Goal: Task Accomplishment & Management: Complete application form

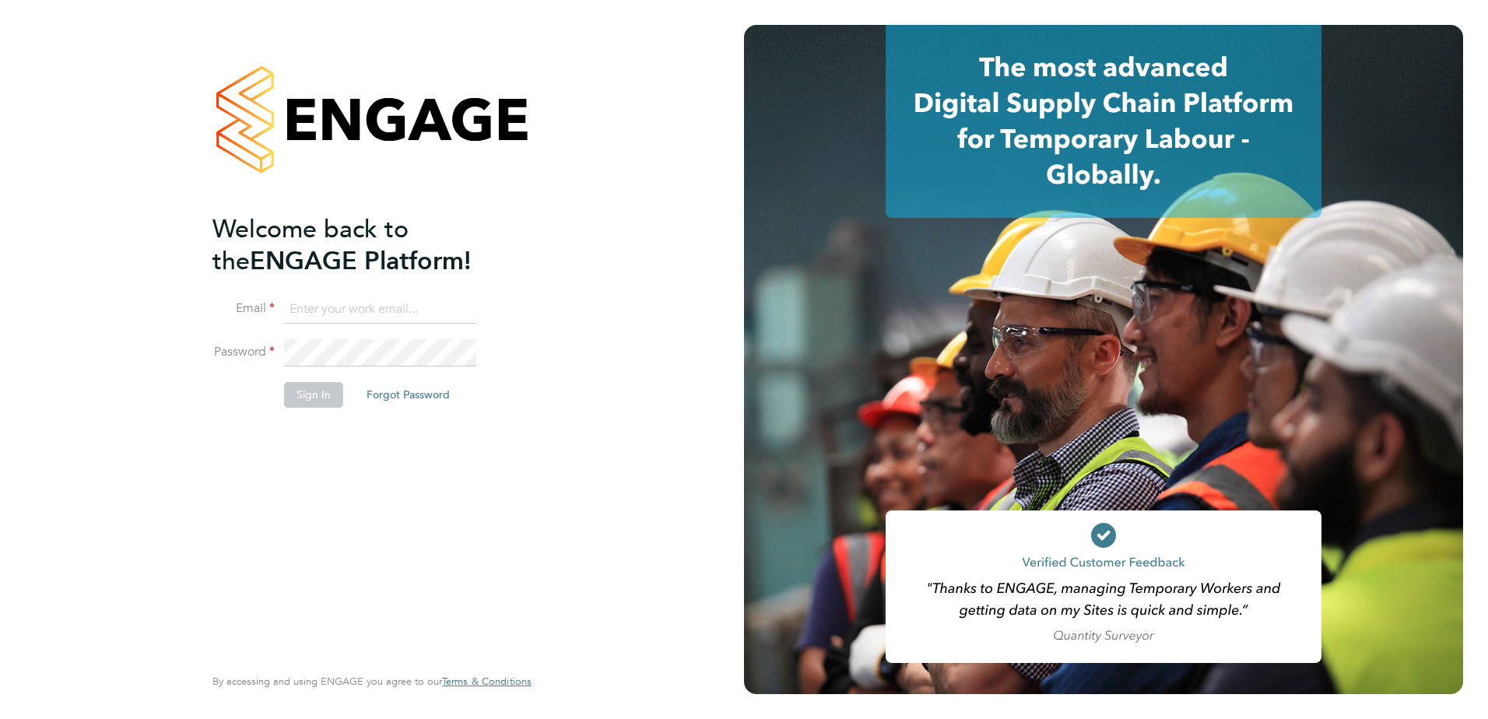
type input "[EMAIL_ADDRESS][PERSON_NAME][DOMAIN_NAME]"
click at [297, 391] on button "Sign In" at bounding box center [313, 394] width 59 height 25
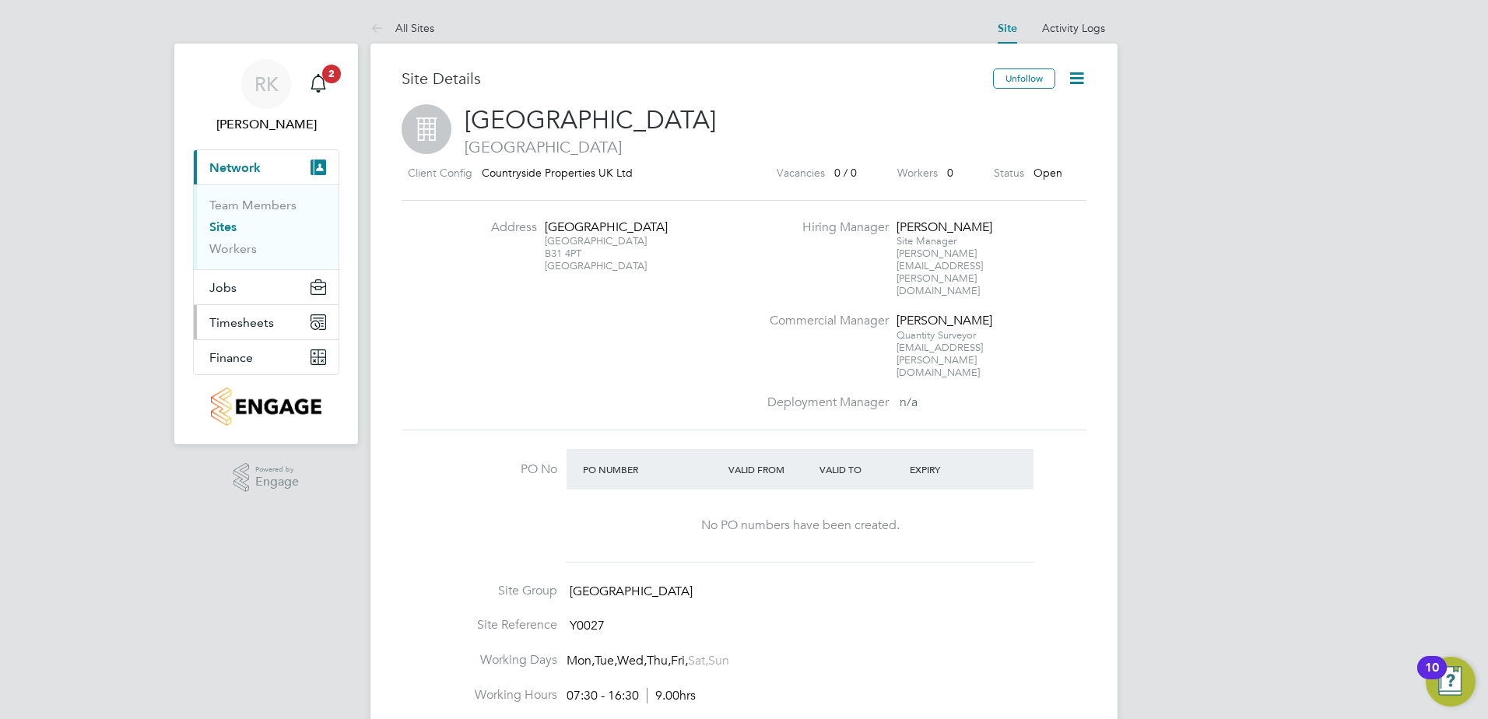
click at [283, 322] on button "Timesheets" at bounding box center [266, 322] width 145 height 34
click at [286, 285] on button "Jobs" at bounding box center [266, 287] width 145 height 34
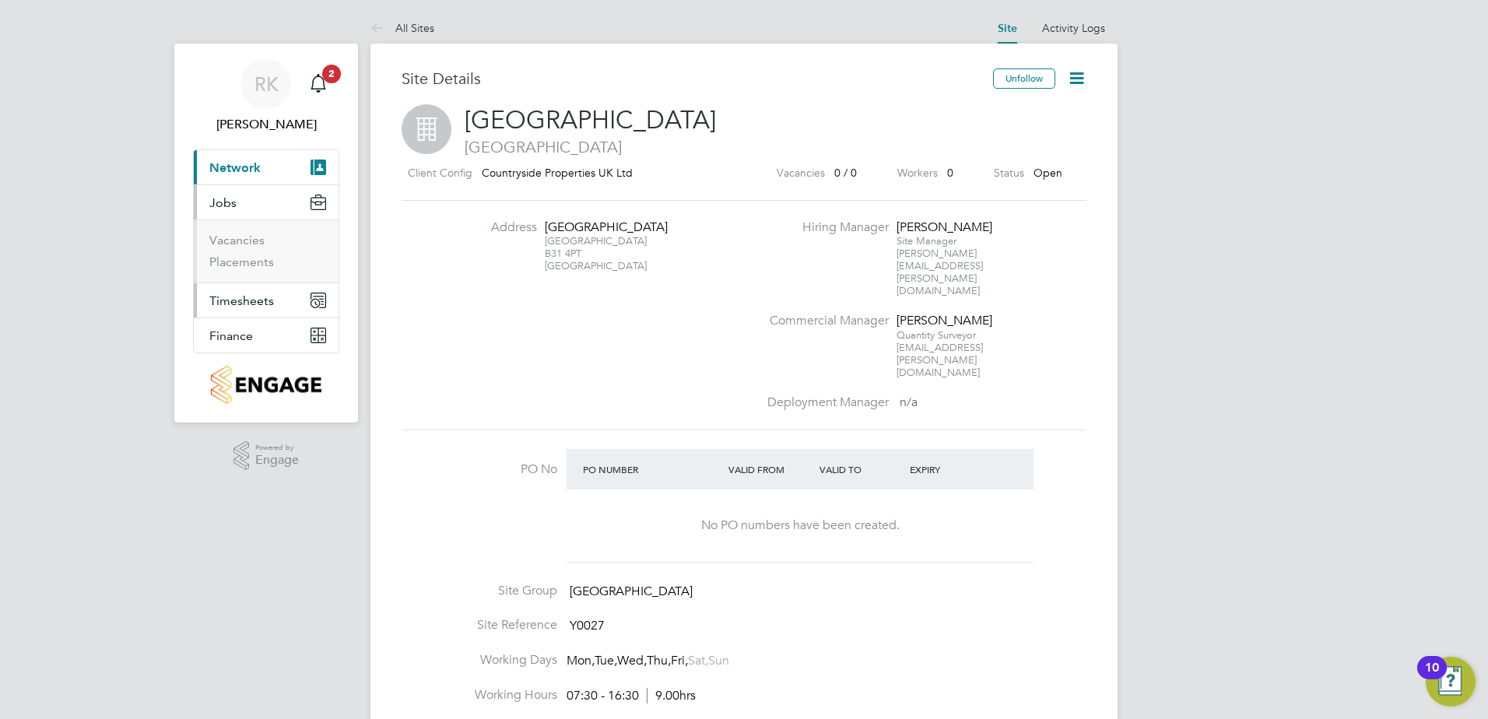
click at [271, 295] on span "Timesheets" at bounding box center [241, 300] width 65 height 15
click at [258, 272] on link "Timesheets" at bounding box center [241, 275] width 65 height 15
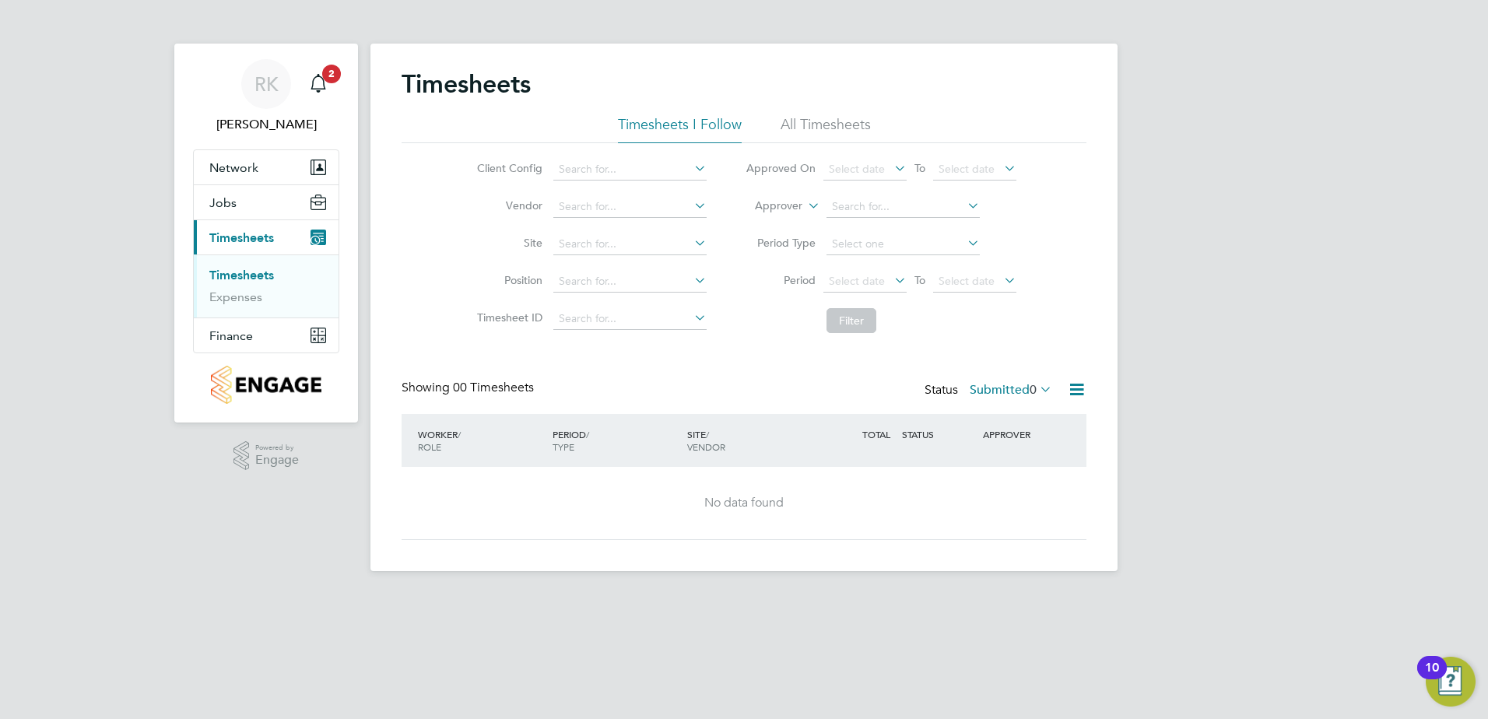
click at [824, 129] on li "All Timesheets" at bounding box center [826, 129] width 90 height 28
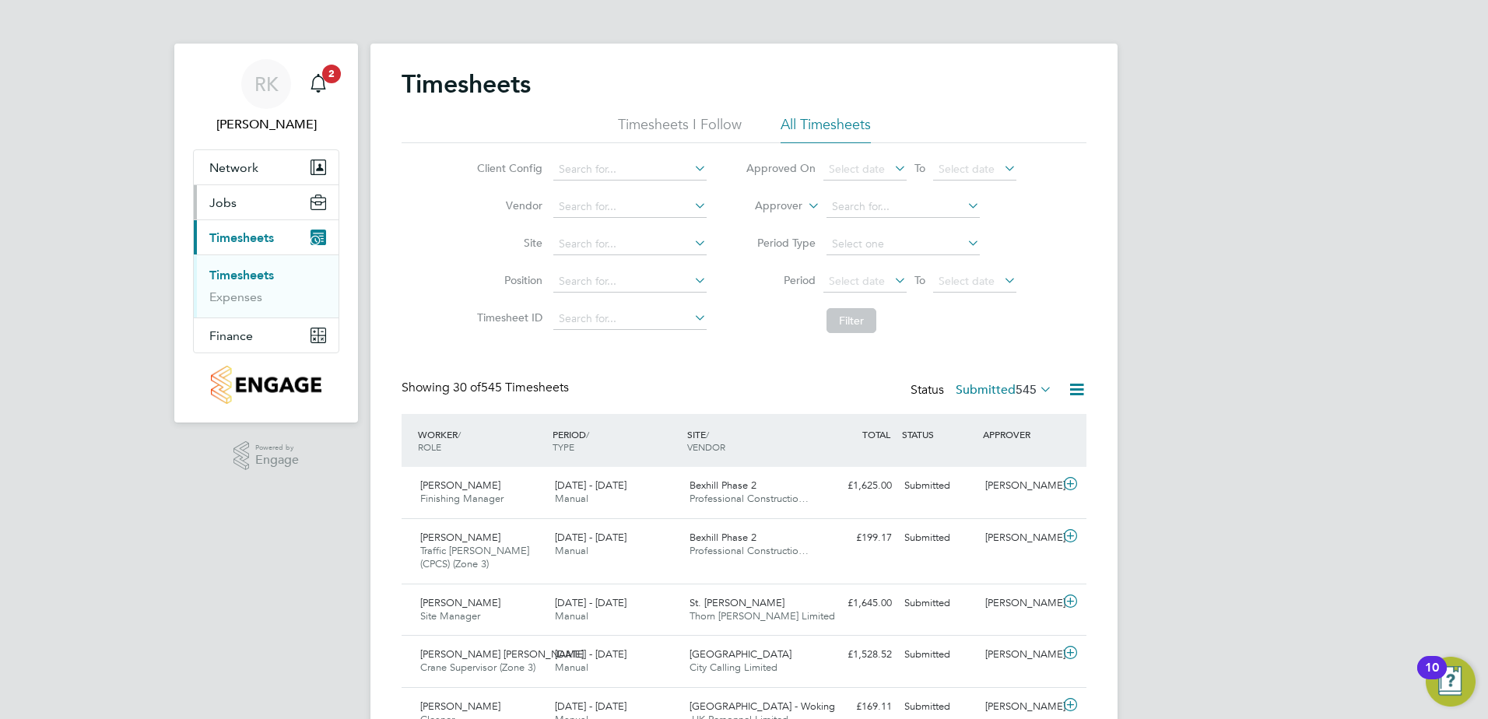
click at [279, 210] on button "Jobs" at bounding box center [266, 202] width 145 height 34
click at [248, 258] on link "Placements" at bounding box center [241, 261] width 65 height 15
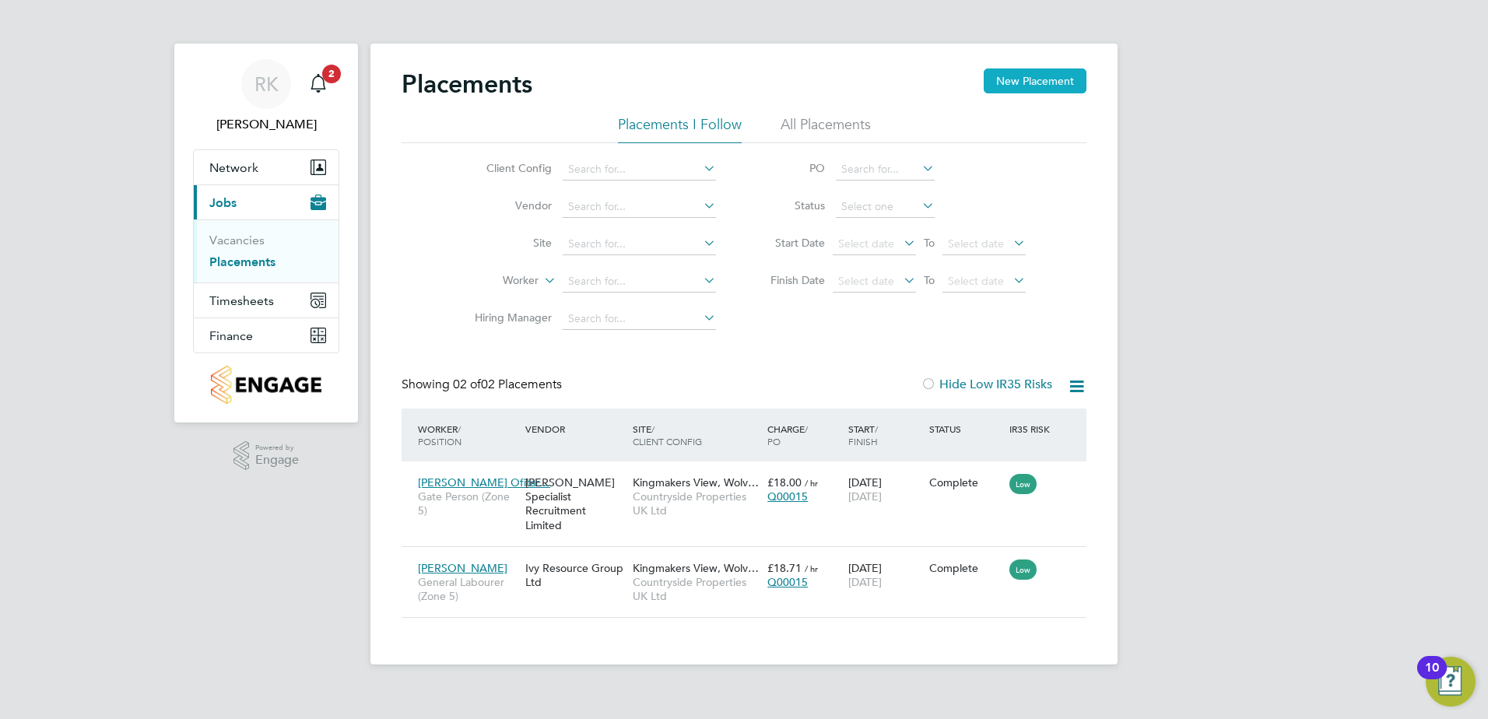
click at [1027, 85] on button "New Placement" at bounding box center [1035, 80] width 103 height 25
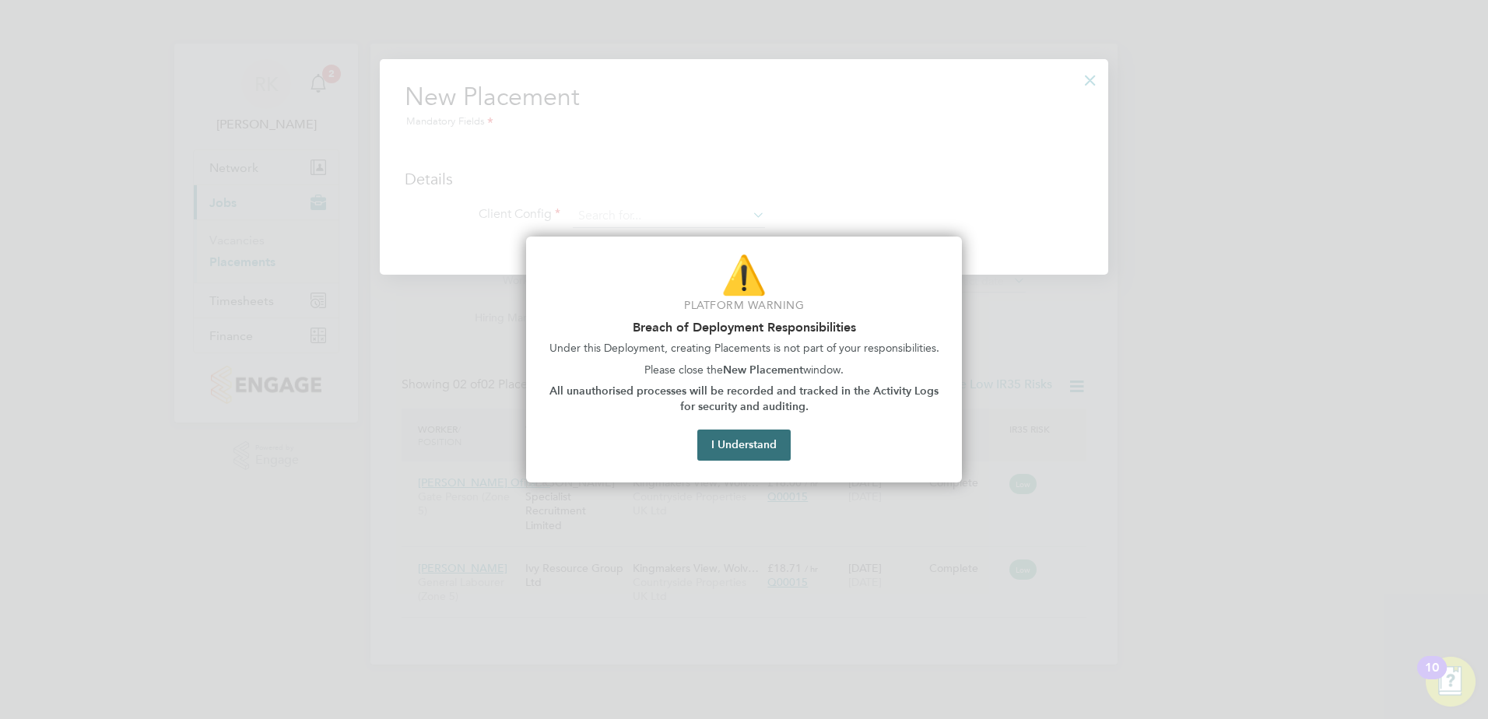
click at [746, 435] on button "I Understand" at bounding box center [743, 445] width 93 height 31
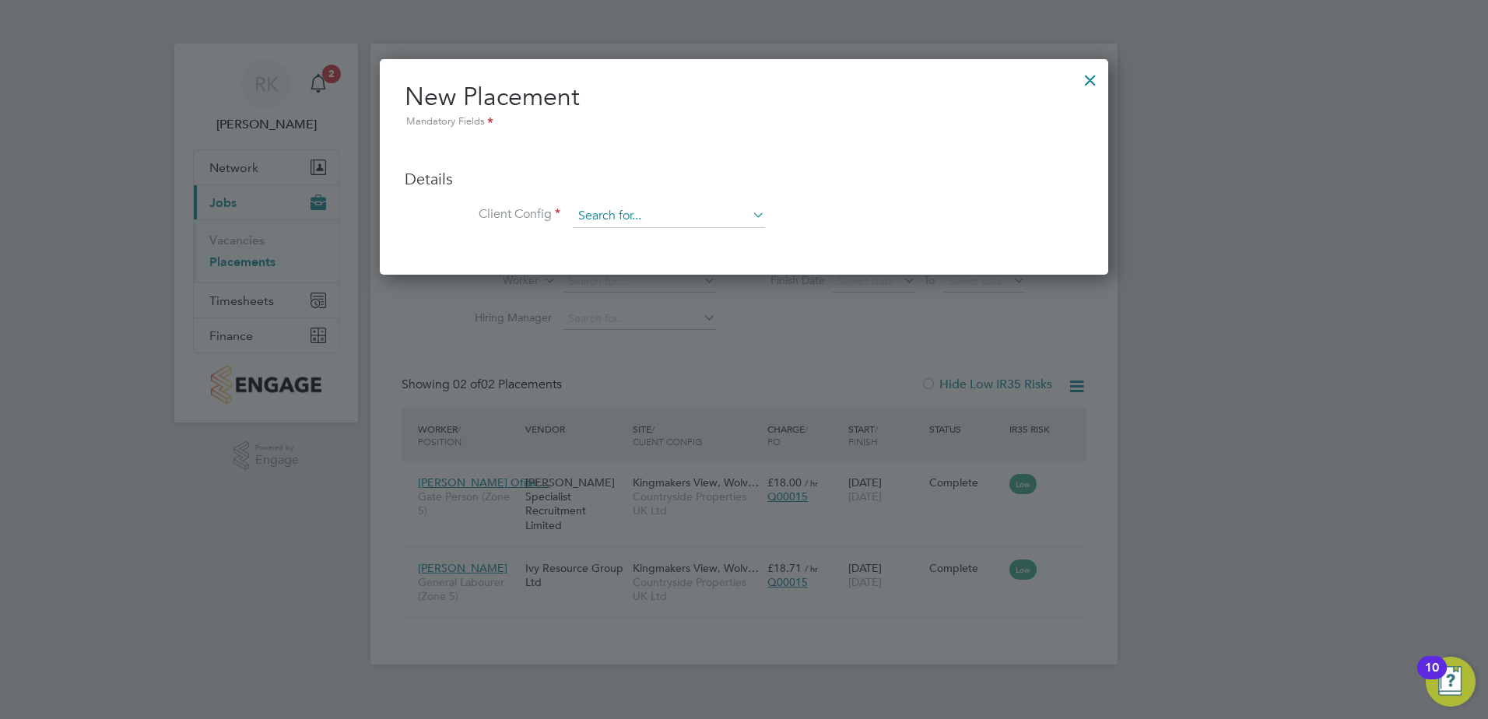
click at [674, 212] on input at bounding box center [669, 216] width 192 height 23
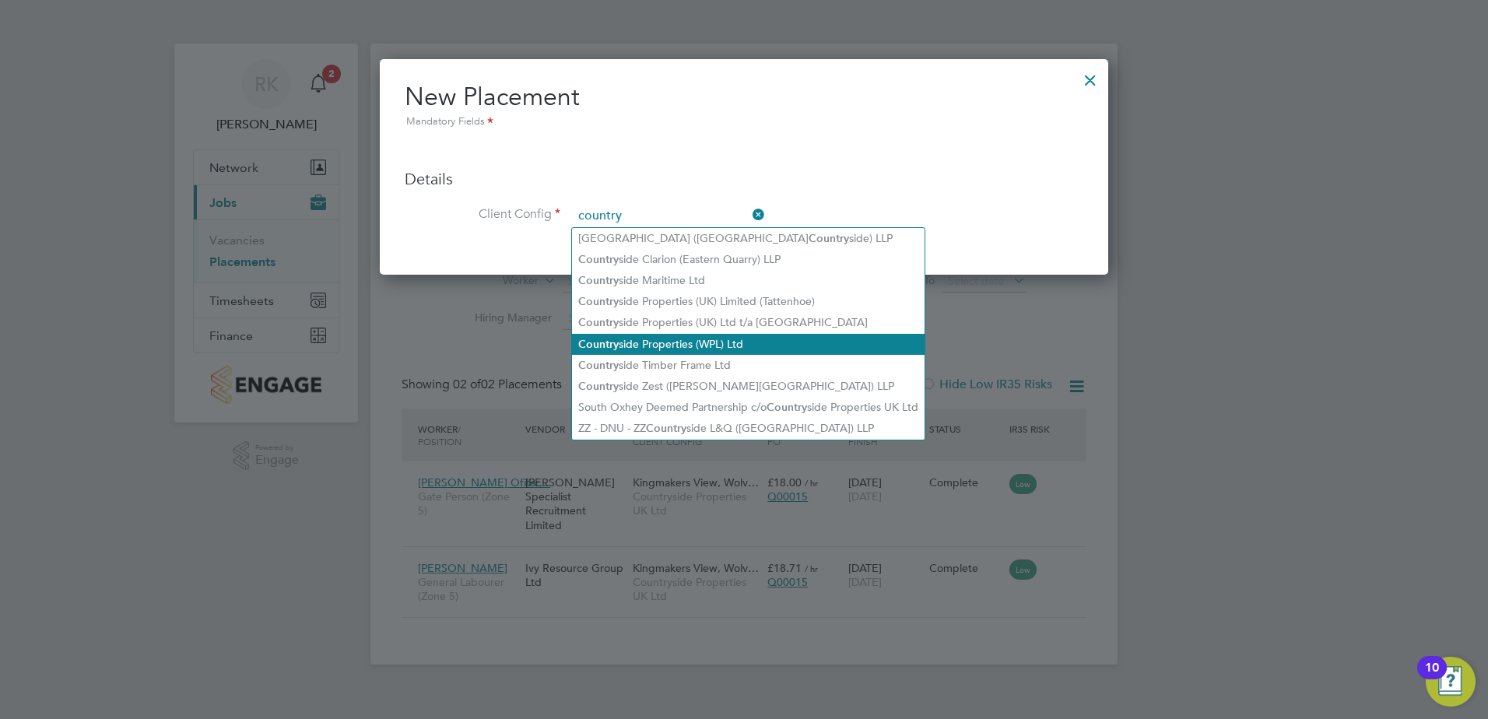
click at [740, 335] on li "Country side Properties (WPL) Ltd" at bounding box center [748, 344] width 353 height 21
type input "Countryside Properties (WPL) Ltd"
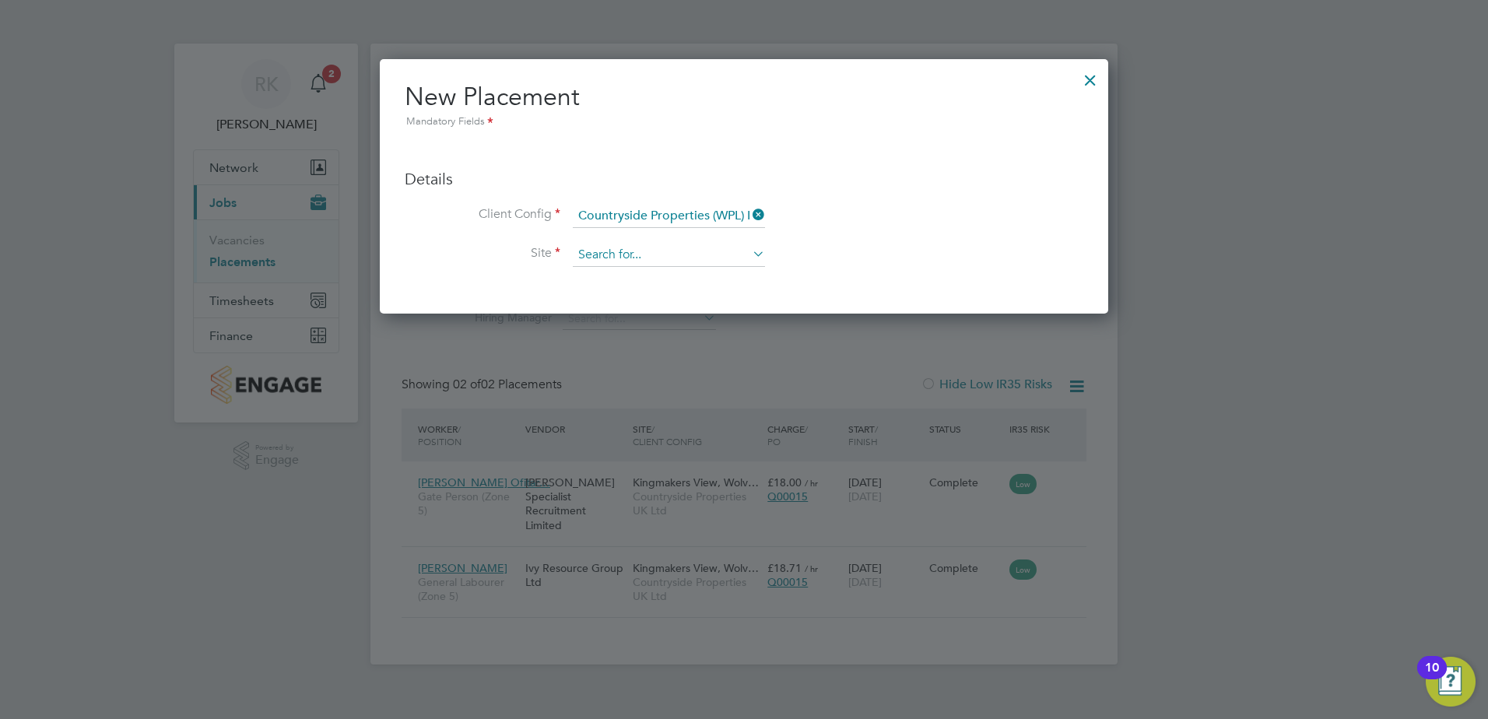
click at [682, 258] on input at bounding box center [669, 255] width 192 height 23
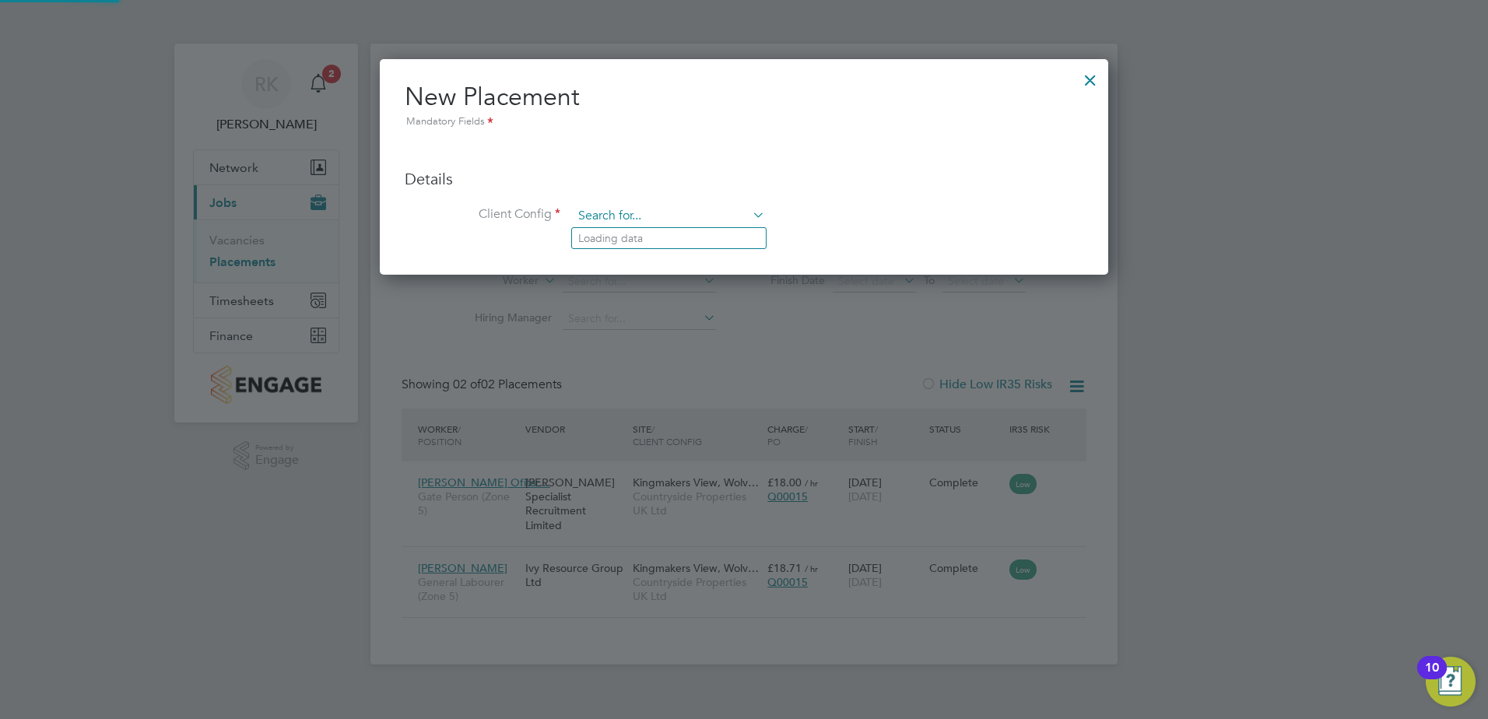
click at [711, 207] on input at bounding box center [669, 216] width 192 height 23
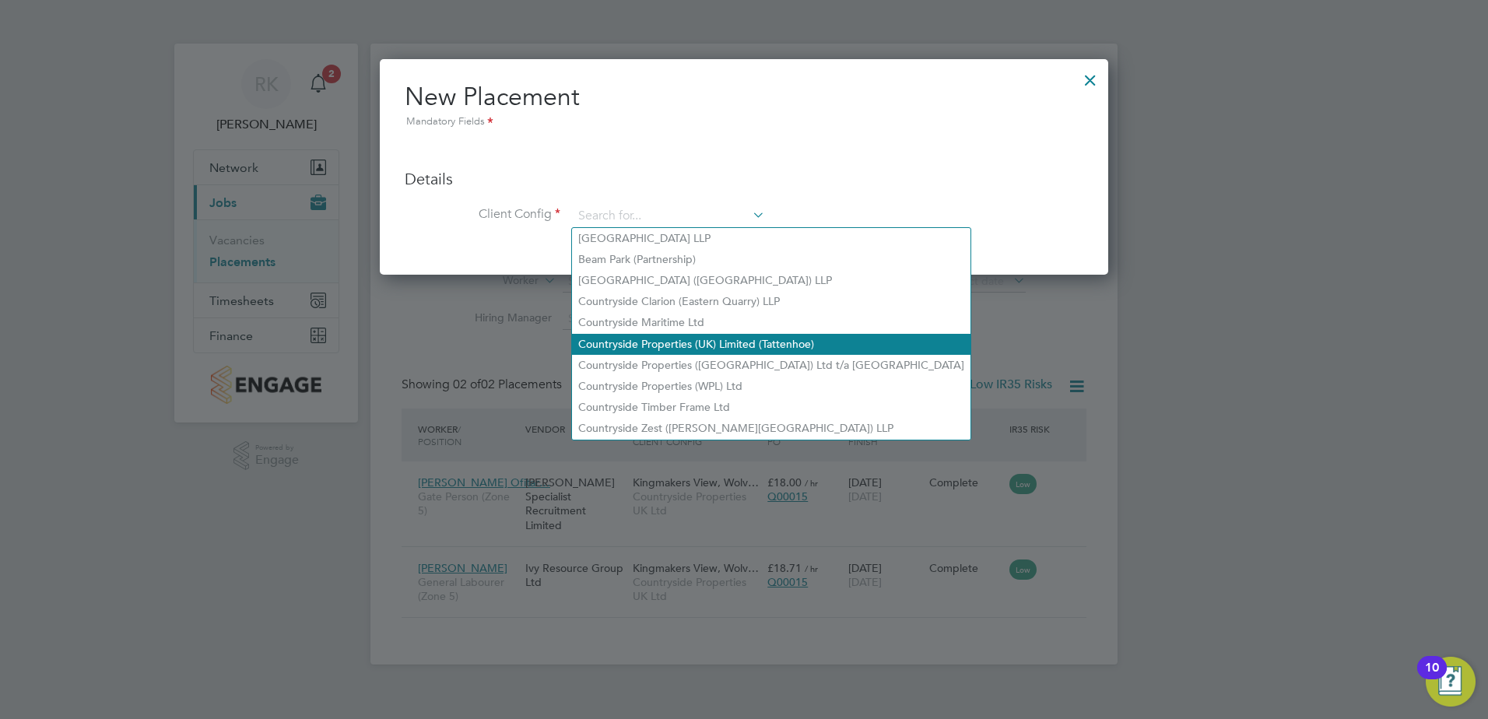
click at [753, 344] on li "Countryside Properties (UK) Limited (Tattenhoe)" at bounding box center [771, 344] width 398 height 21
type input "Countryside Properties (UK) Limited (Tattenhoe)"
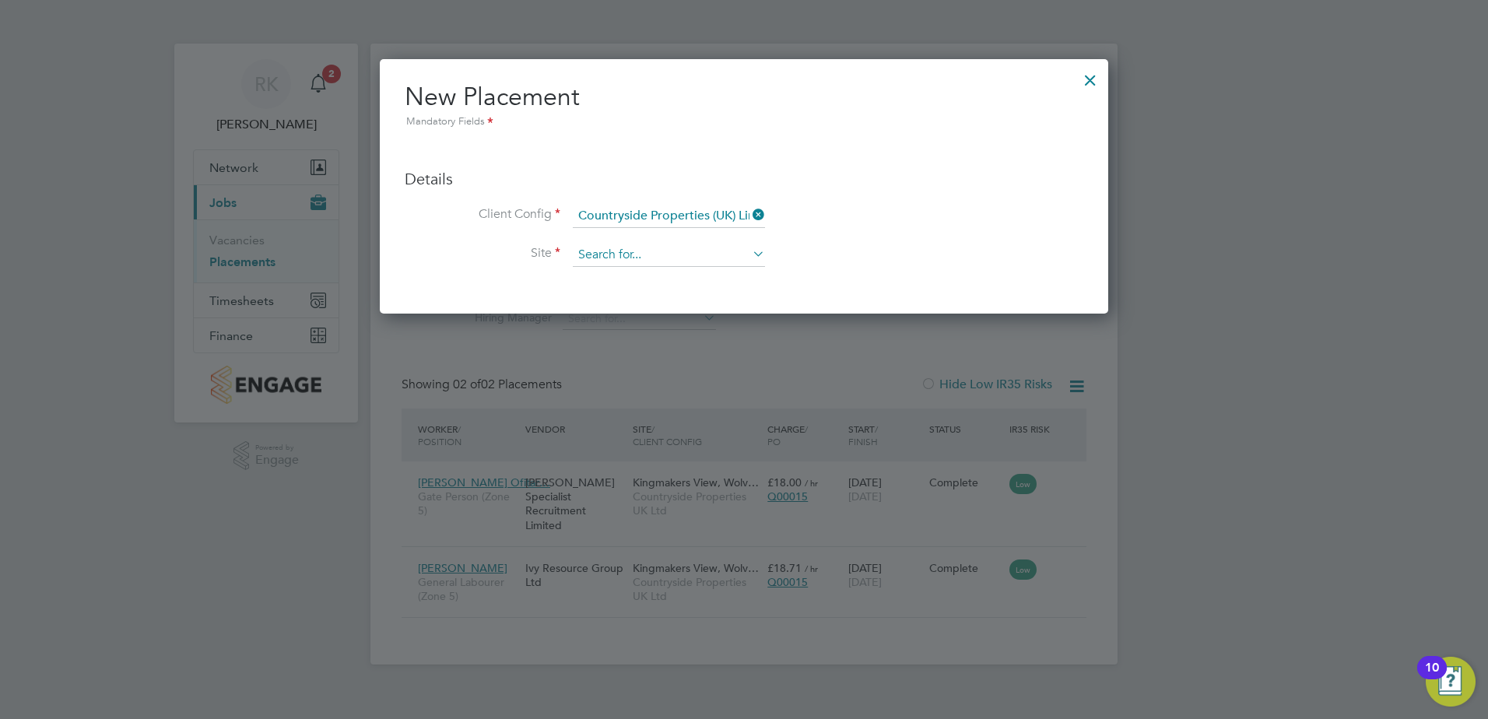
click at [664, 253] on input at bounding box center [669, 255] width 192 height 23
type input "lon"
click at [749, 215] on icon at bounding box center [749, 215] width 0 height 22
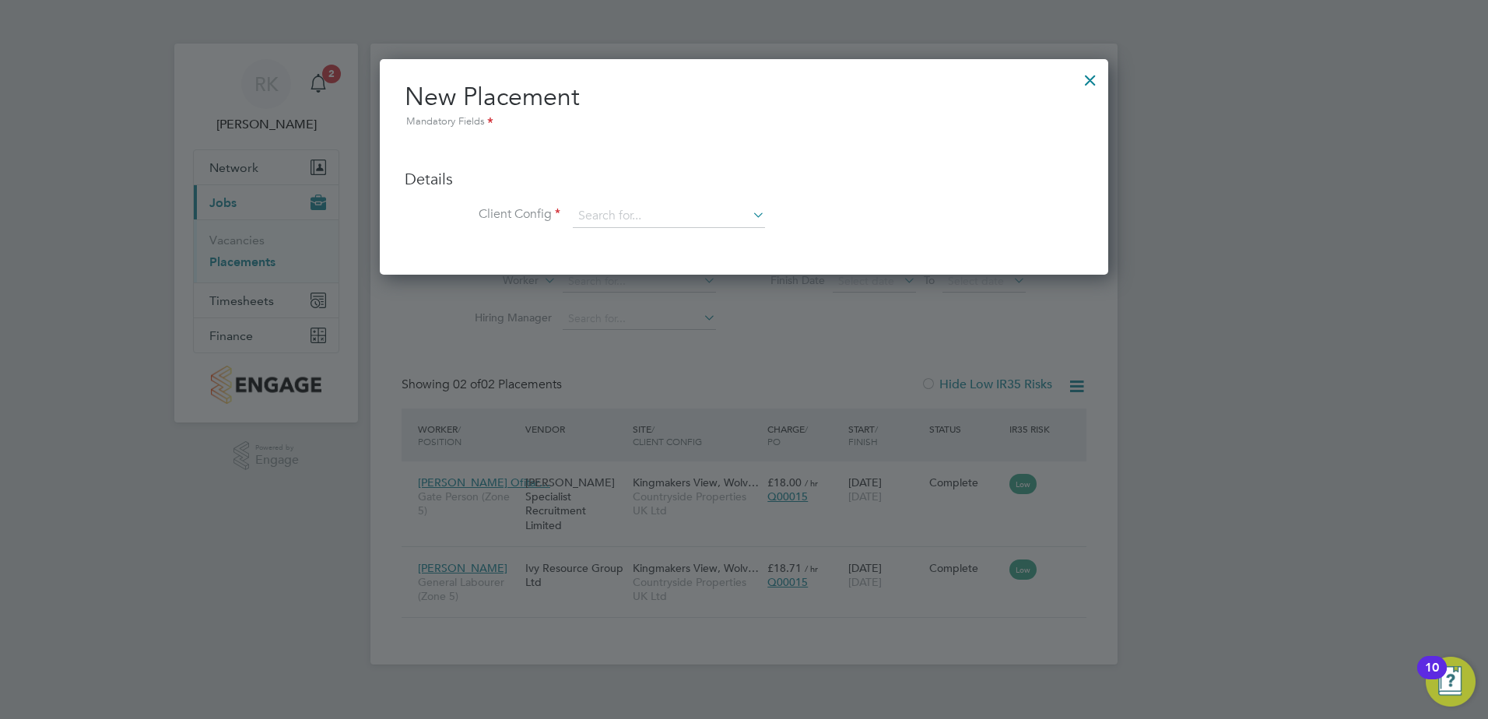
click at [659, 203] on ul "Details Client Config Hiring Manager Worker Position Placement Type Worker Work…" at bounding box center [744, 190] width 679 height 107
click at [651, 219] on input at bounding box center [669, 216] width 192 height 23
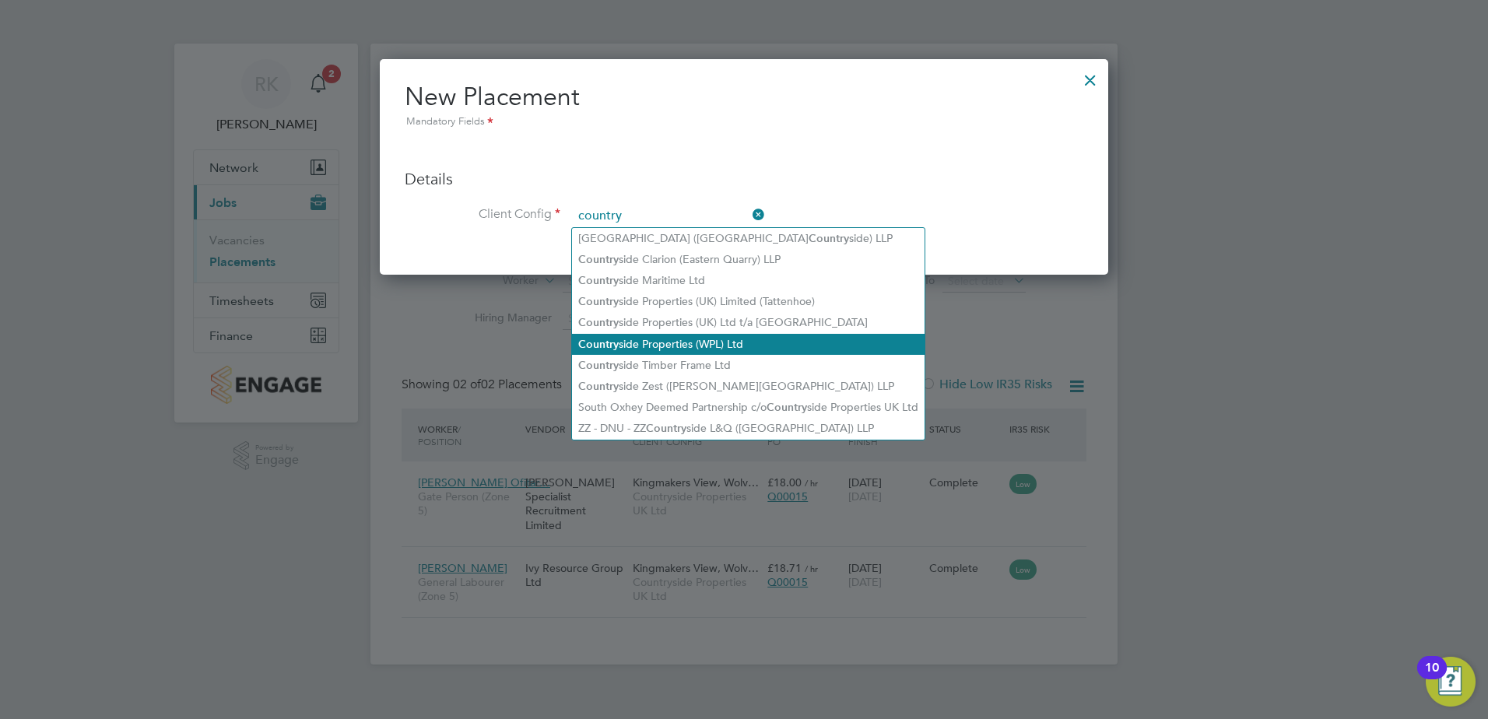
click at [792, 339] on li "Country side Properties (WPL) Ltd" at bounding box center [748, 344] width 353 height 21
type input "Countryside Properties (WPL) Ltd"
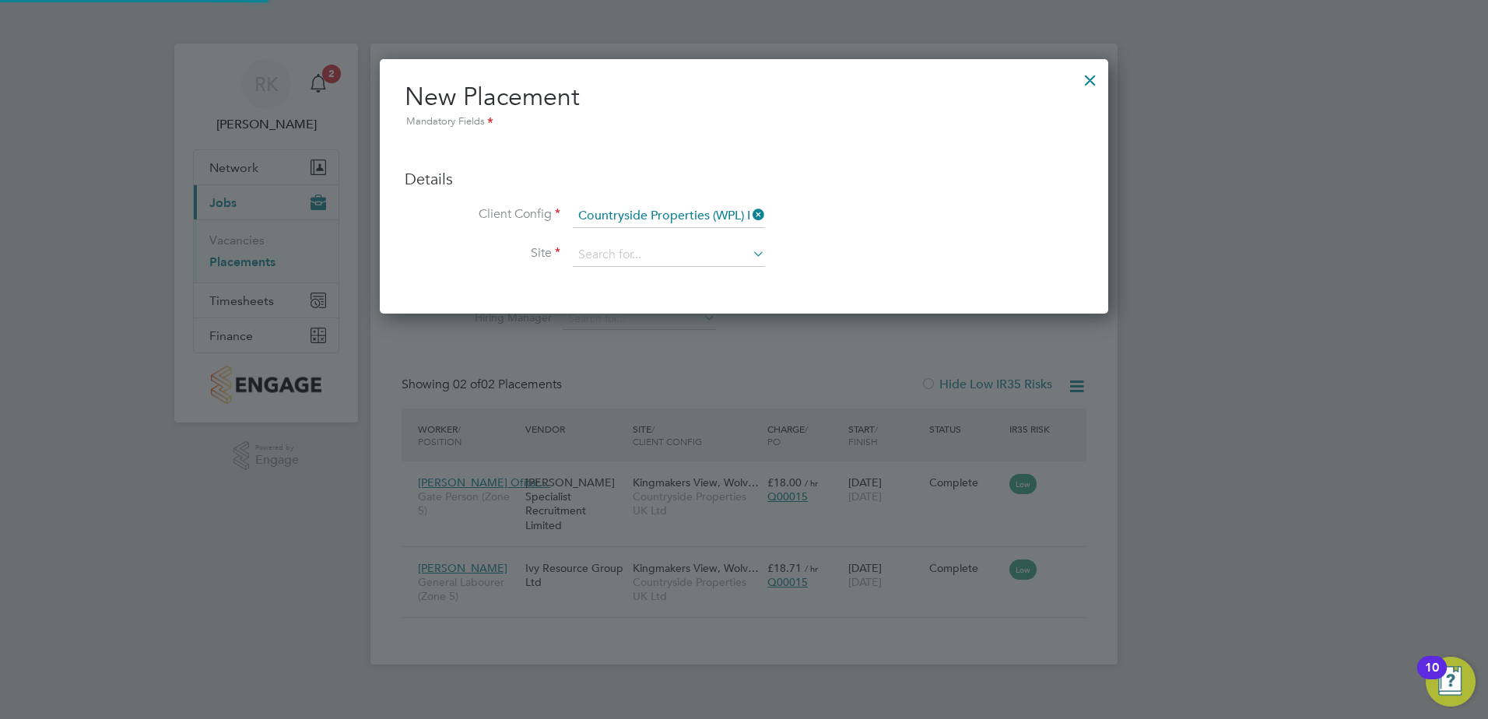
scroll to position [254, 729]
click at [644, 254] on input at bounding box center [669, 255] width 192 height 23
click at [749, 251] on icon at bounding box center [749, 254] width 0 height 22
type input "lon"
click at [749, 216] on icon at bounding box center [749, 215] width 0 height 22
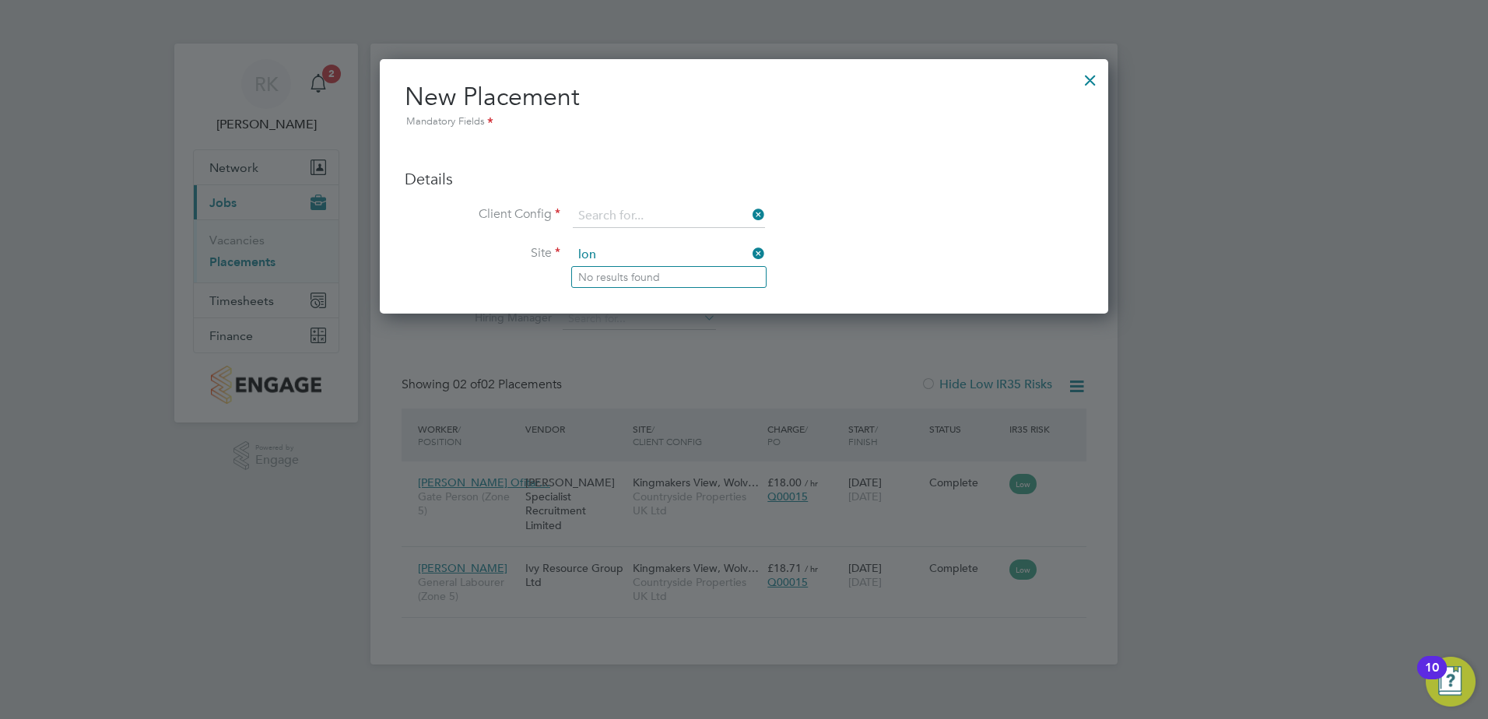
scroll to position [216, 729]
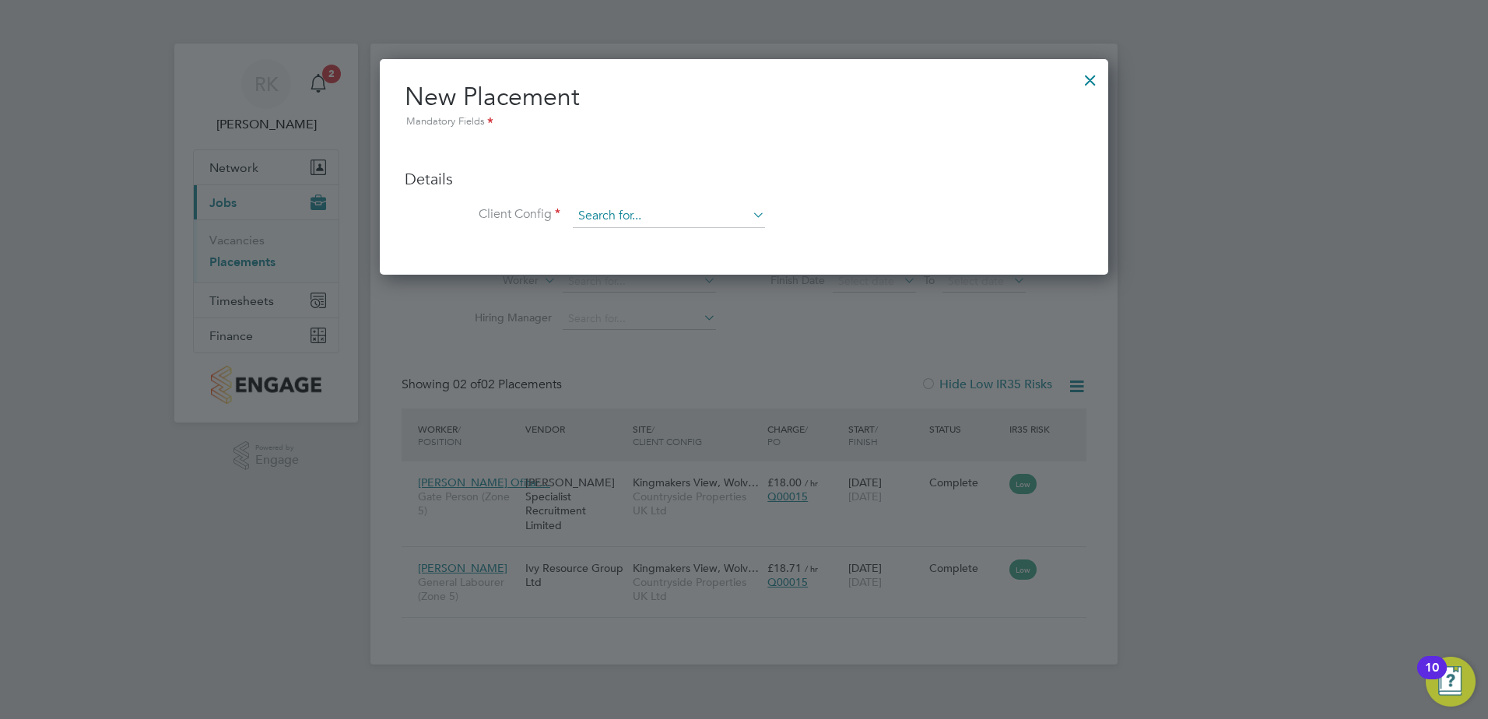
click at [675, 220] on input at bounding box center [669, 216] width 192 height 23
click at [742, 211] on input at bounding box center [669, 216] width 192 height 23
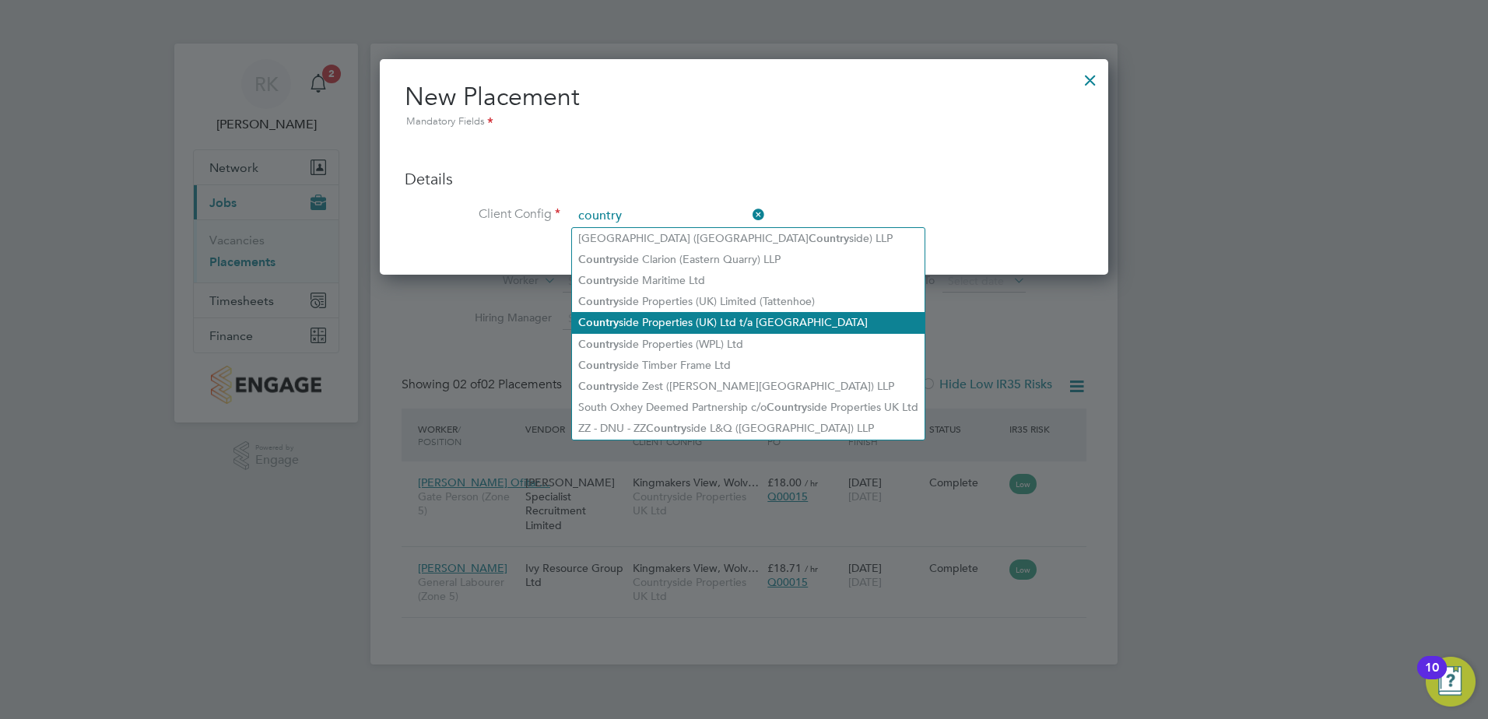
click at [790, 316] on li "Country side Properties (UK) Ltd t/a Rochester Riverside" at bounding box center [748, 322] width 353 height 21
type input "Countryside Properties (UK) Ltd t/a Rochester Riverside"
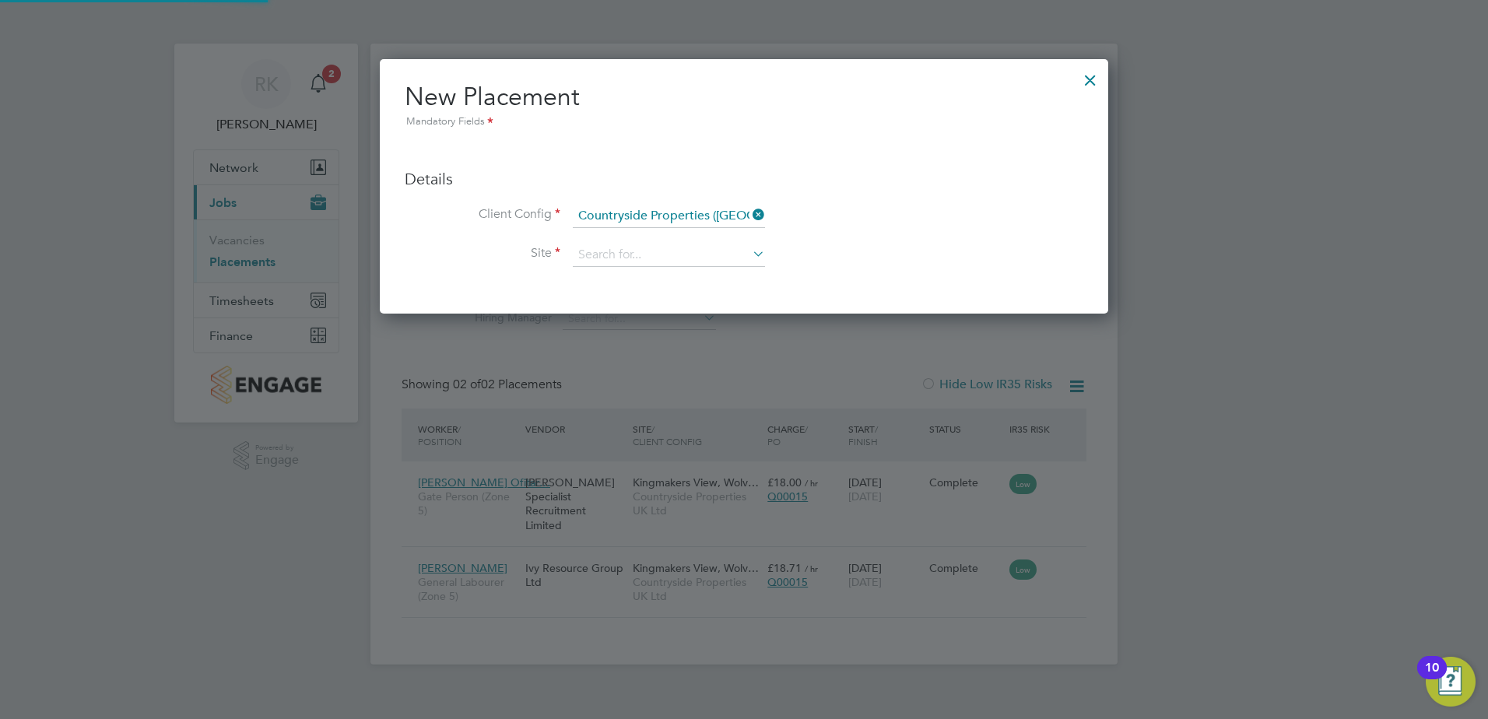
scroll to position [254, 729]
click at [679, 239] on li "Client Config Countryside Properties (UK) Ltd t/a Rochester Riverside" at bounding box center [744, 224] width 679 height 39
click at [669, 252] on input at bounding box center [669, 255] width 192 height 23
type input "lon"
click at [1089, 80] on div at bounding box center [1090, 76] width 28 height 28
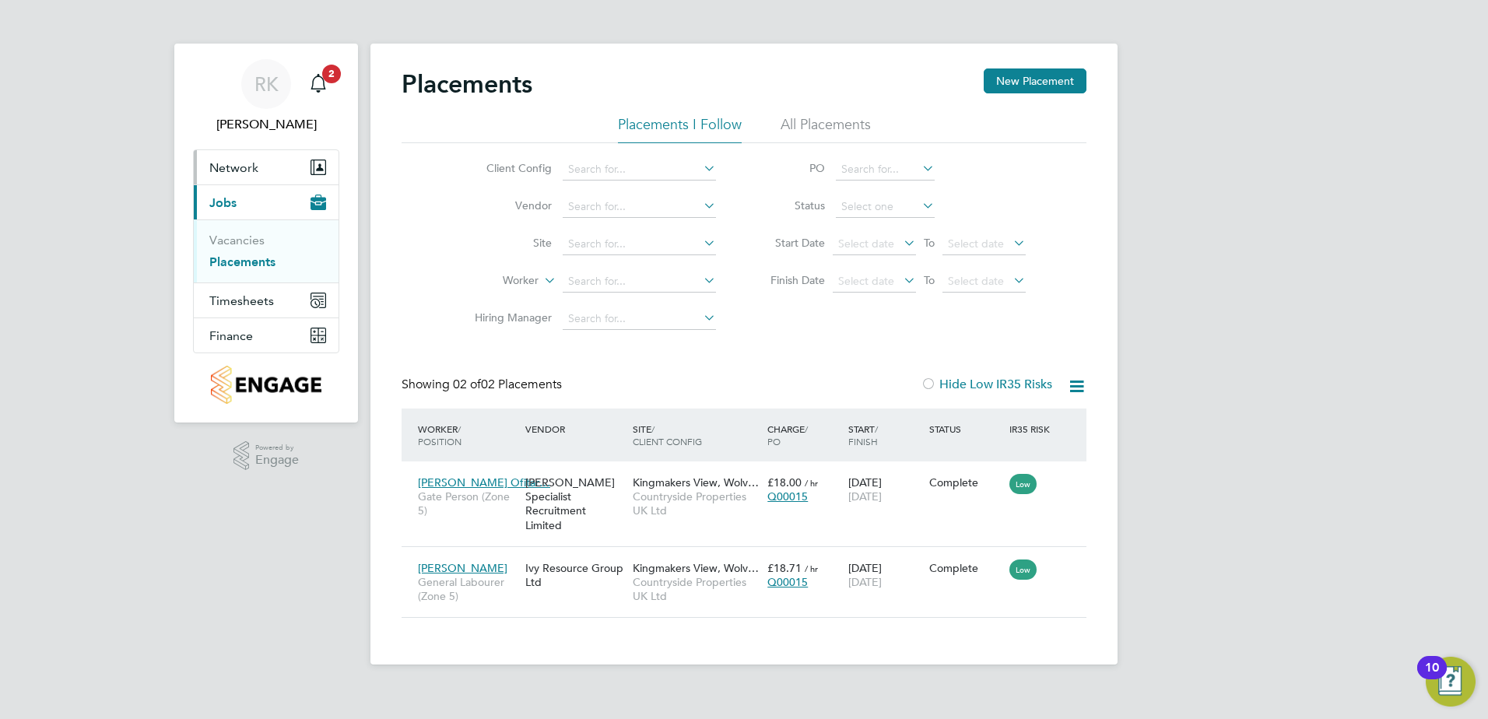
click at [249, 172] on span "Network" at bounding box center [233, 167] width 49 height 15
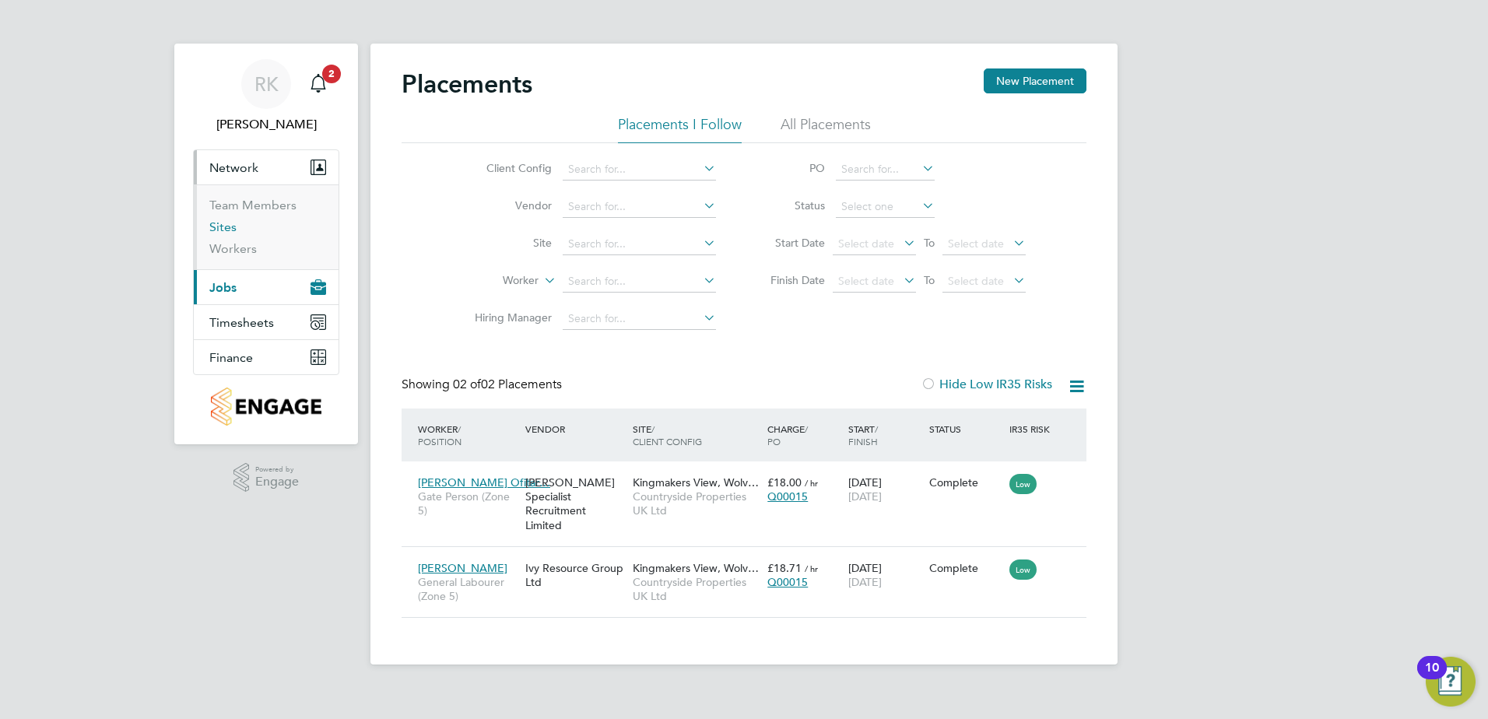
click at [223, 227] on link "Sites" at bounding box center [222, 226] width 27 height 15
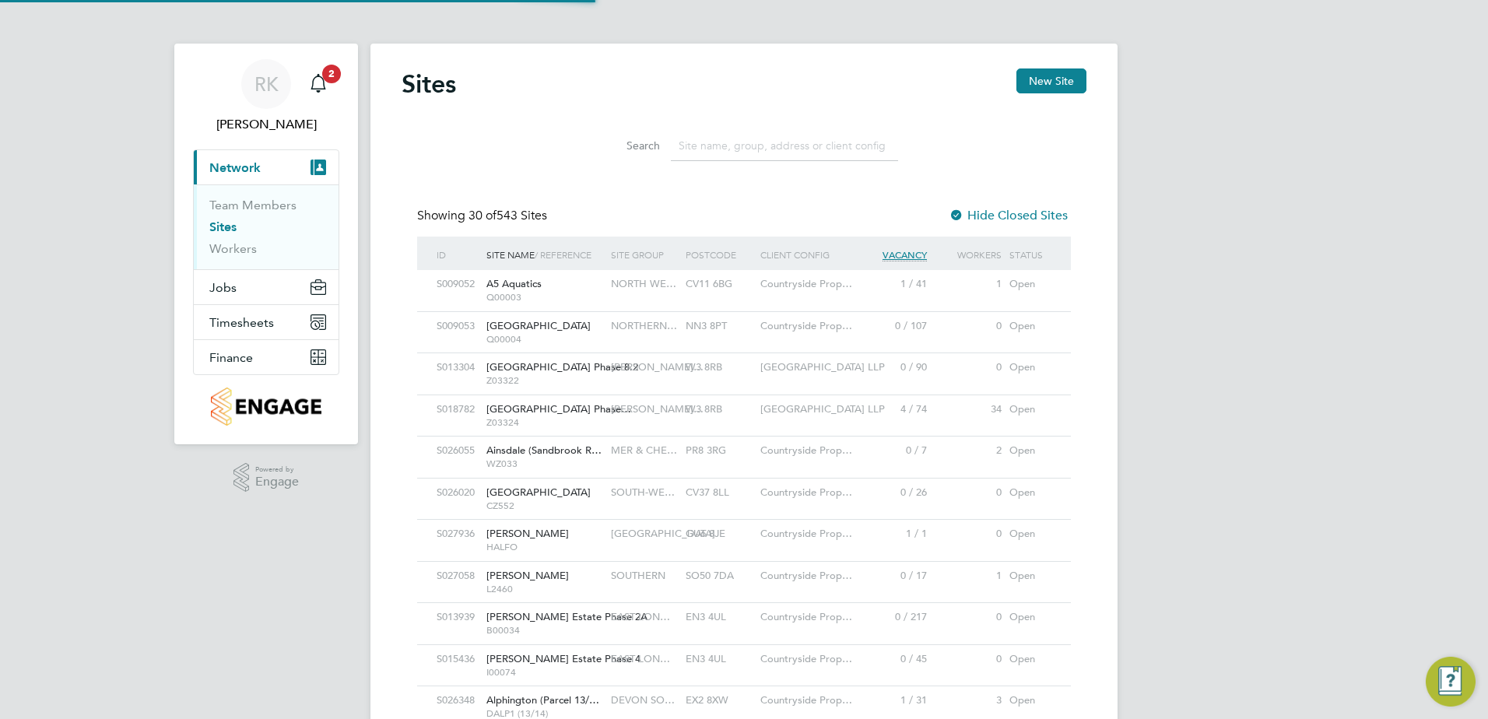
scroll to position [30, 75]
click at [721, 148] on input at bounding box center [784, 146] width 227 height 30
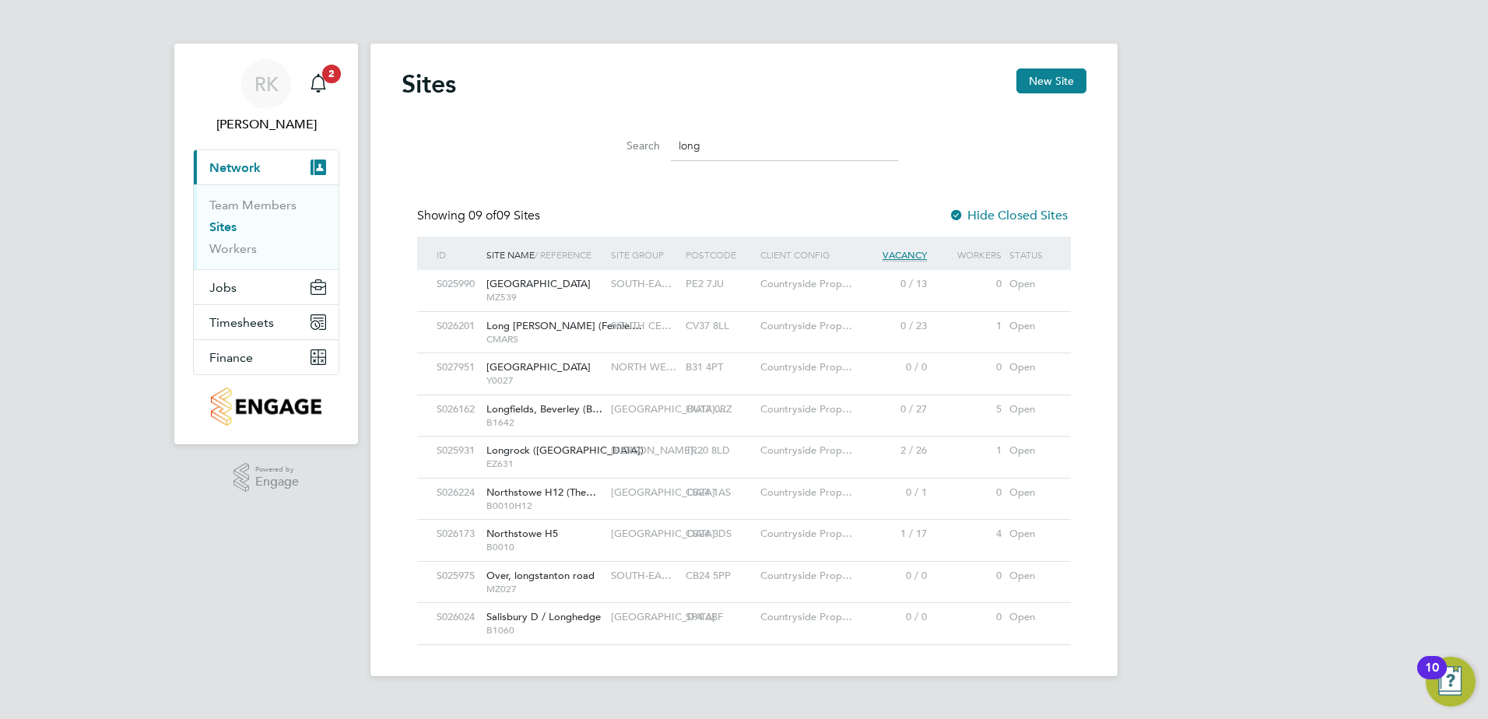
type input "long"
click at [533, 367] on span "Longbridge" at bounding box center [538, 366] width 104 height 13
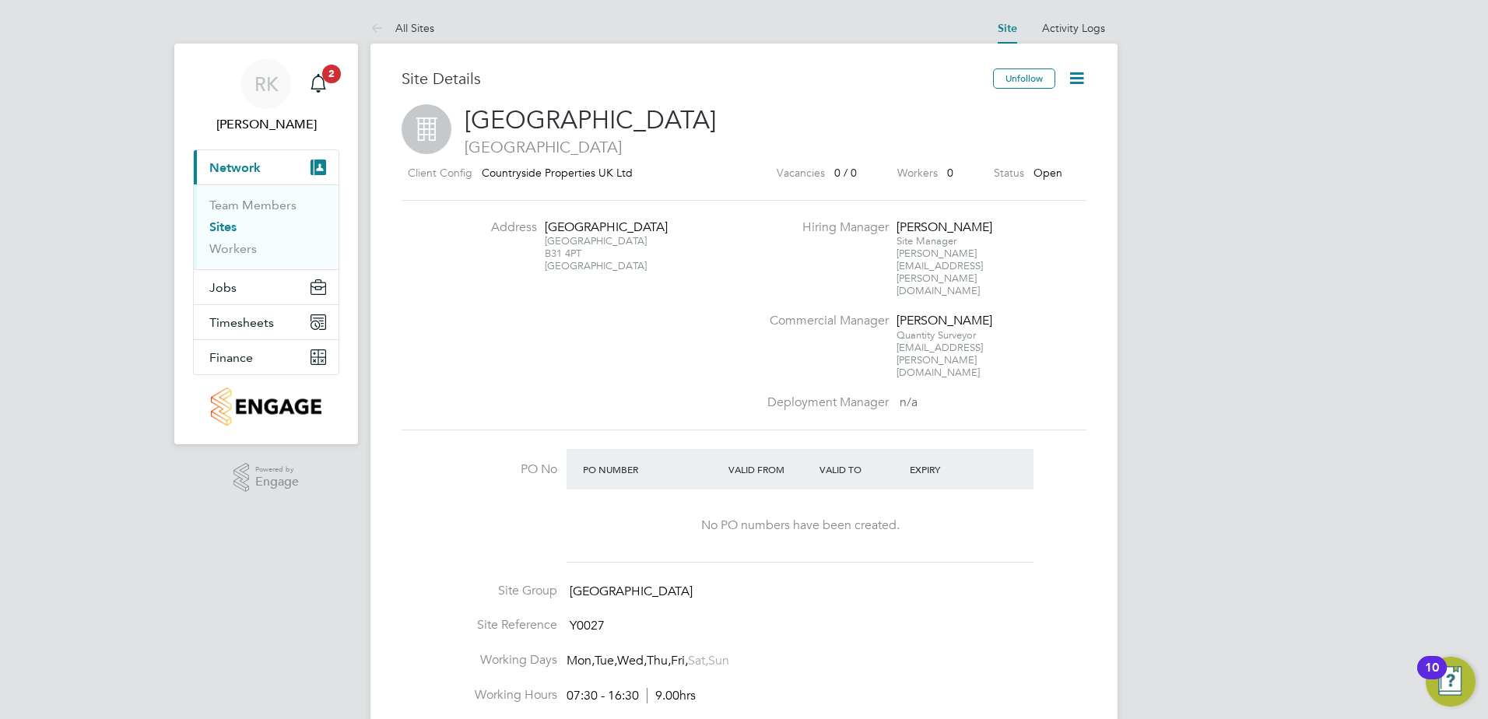
click at [1073, 80] on icon at bounding box center [1076, 77] width 19 height 19
click at [1049, 114] on li "Add Vacancy" at bounding box center [1039, 115] width 88 height 22
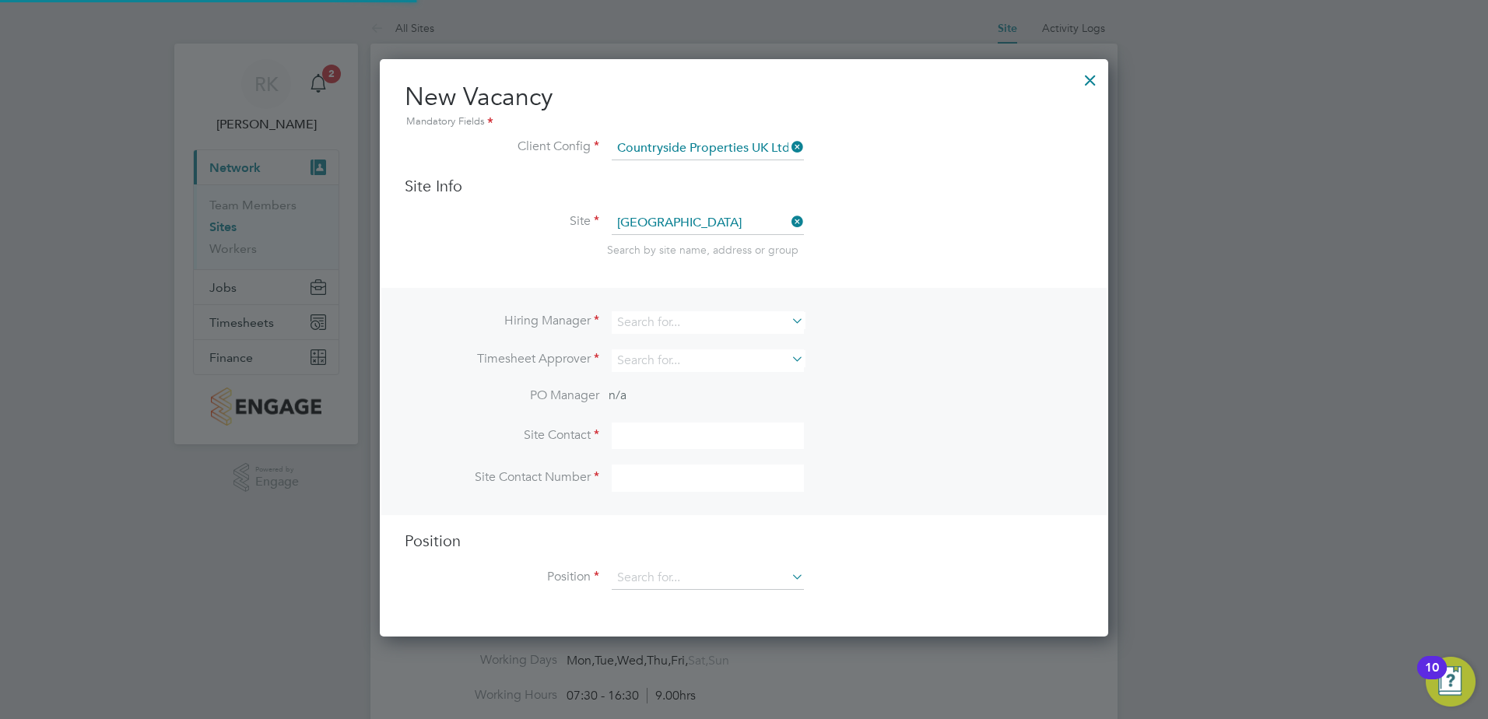
scroll to position [579, 729]
click at [662, 322] on input at bounding box center [708, 322] width 192 height 23
type input "r"
type input "[PERSON_NAME]"
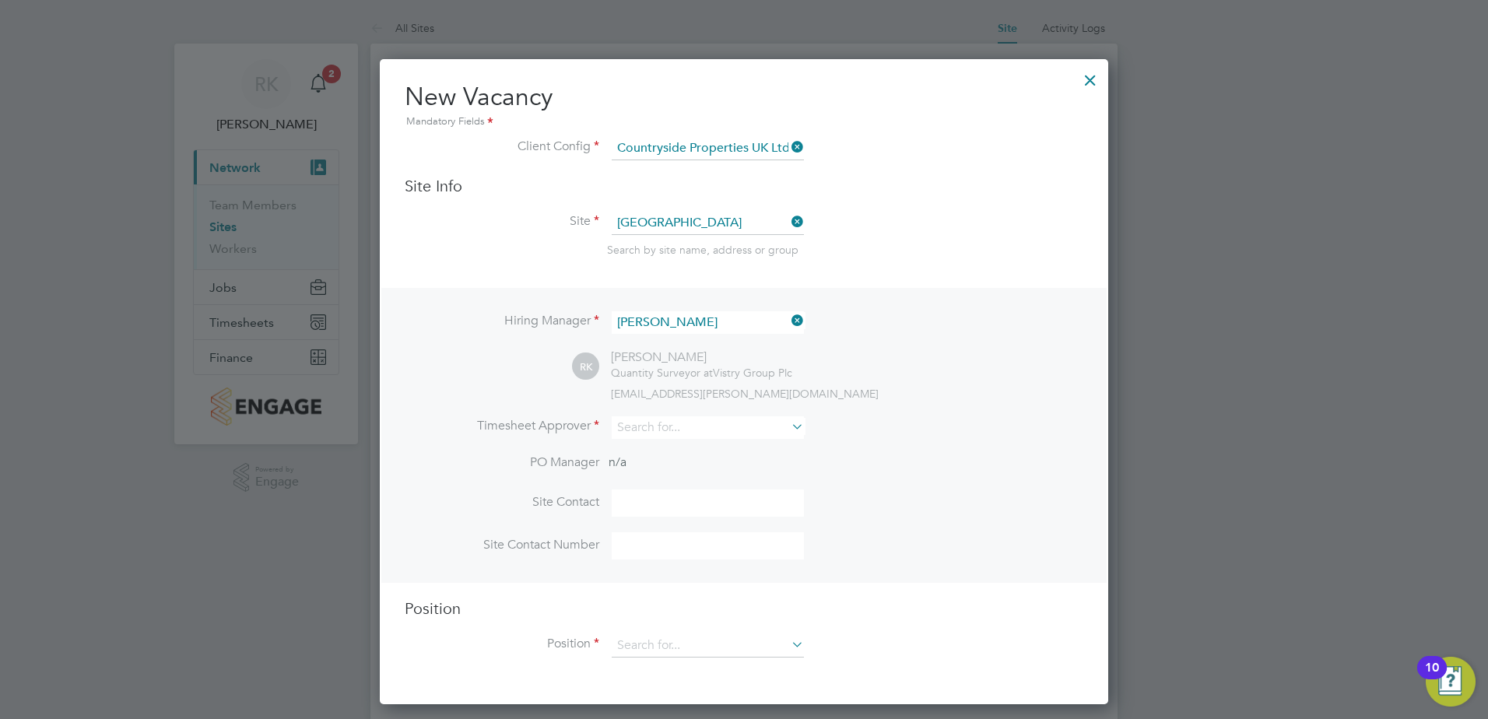
scroll to position [646, 729]
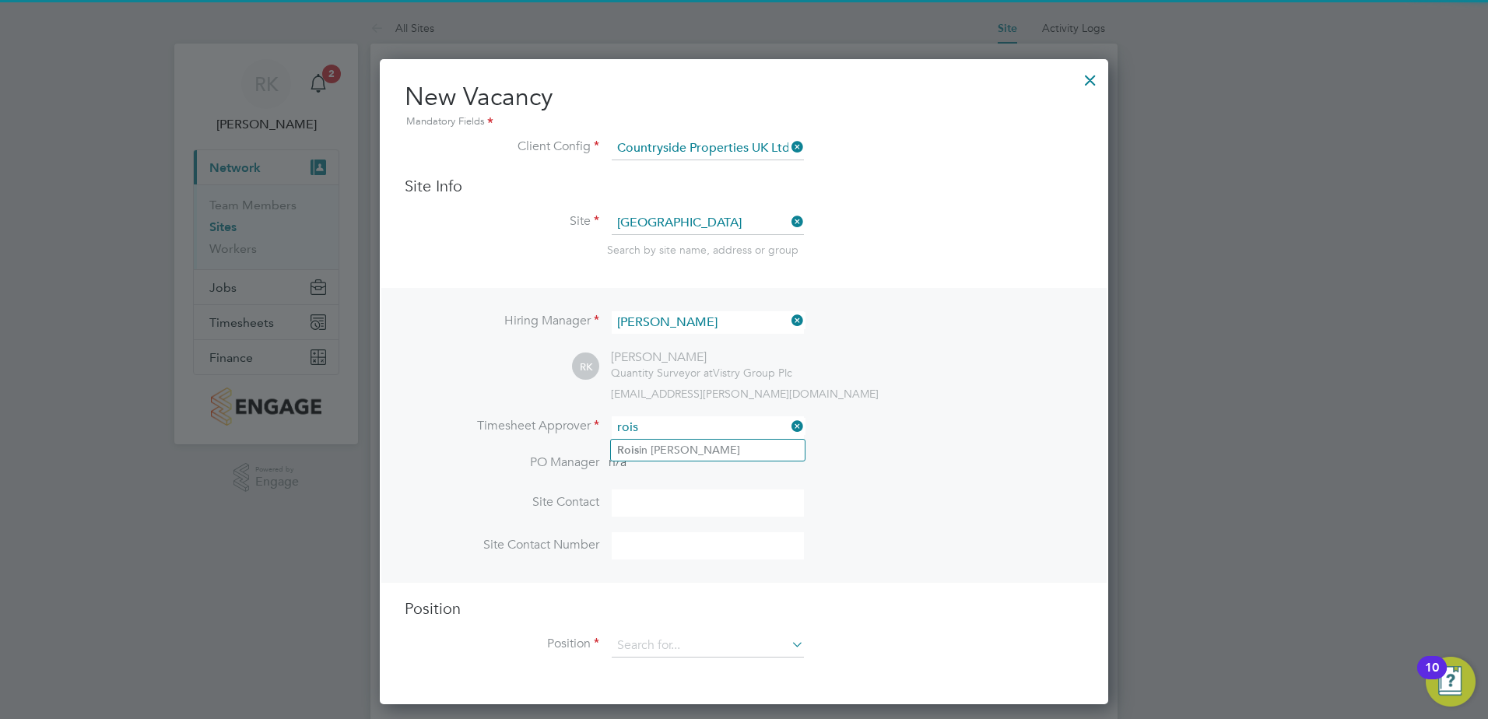
type input "[PERSON_NAME]"
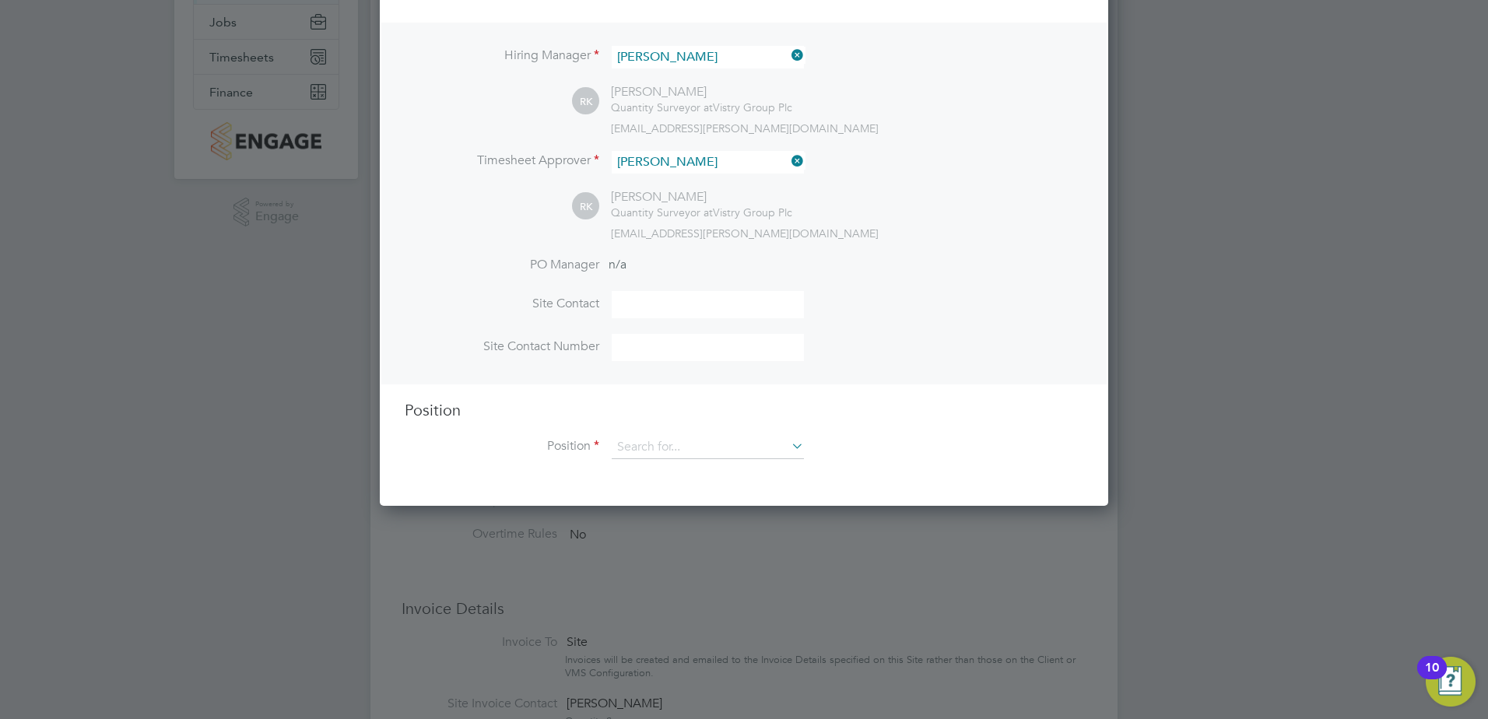
scroll to position [318, 0]
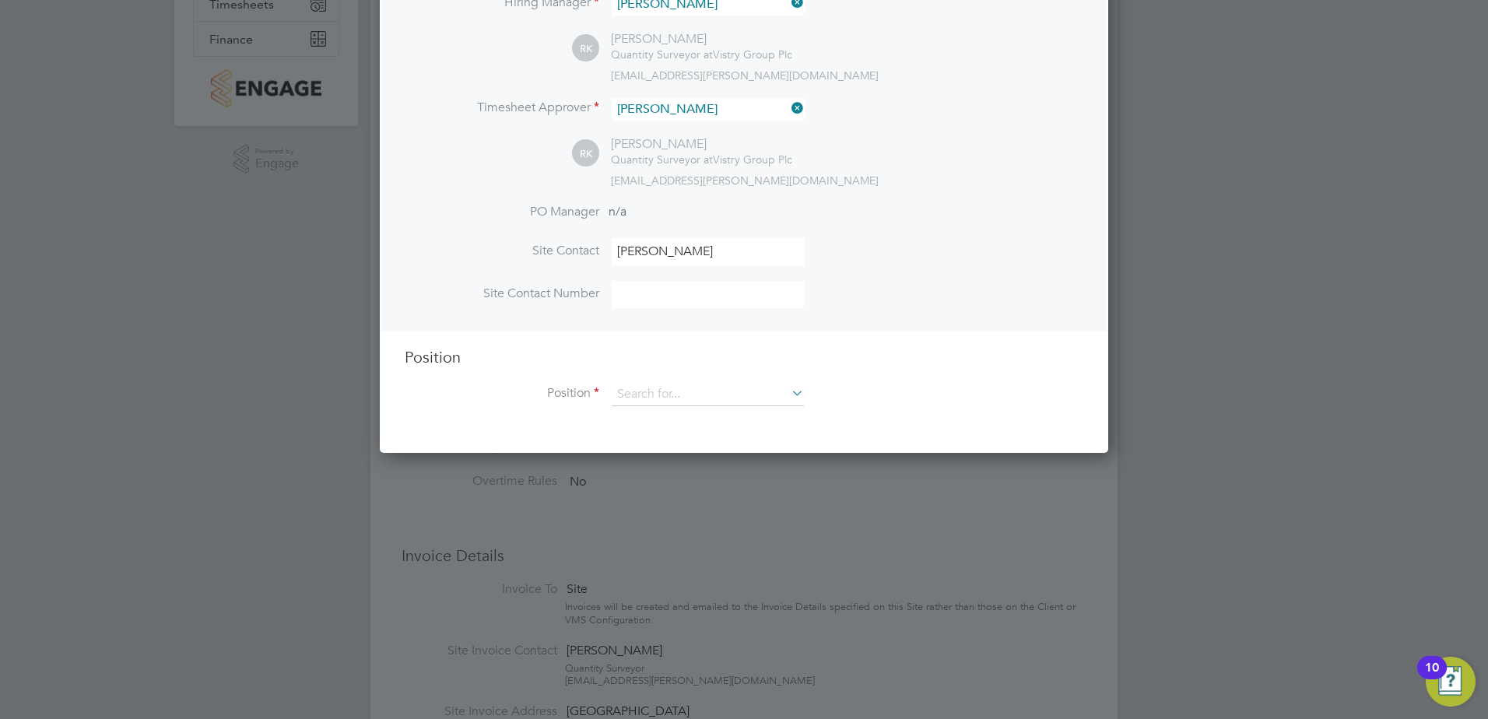
type input "[PERSON_NAME]"
click at [645, 308] on input at bounding box center [708, 294] width 192 height 27
click at [632, 299] on input at bounding box center [708, 294] width 192 height 27
type input "07917175180"
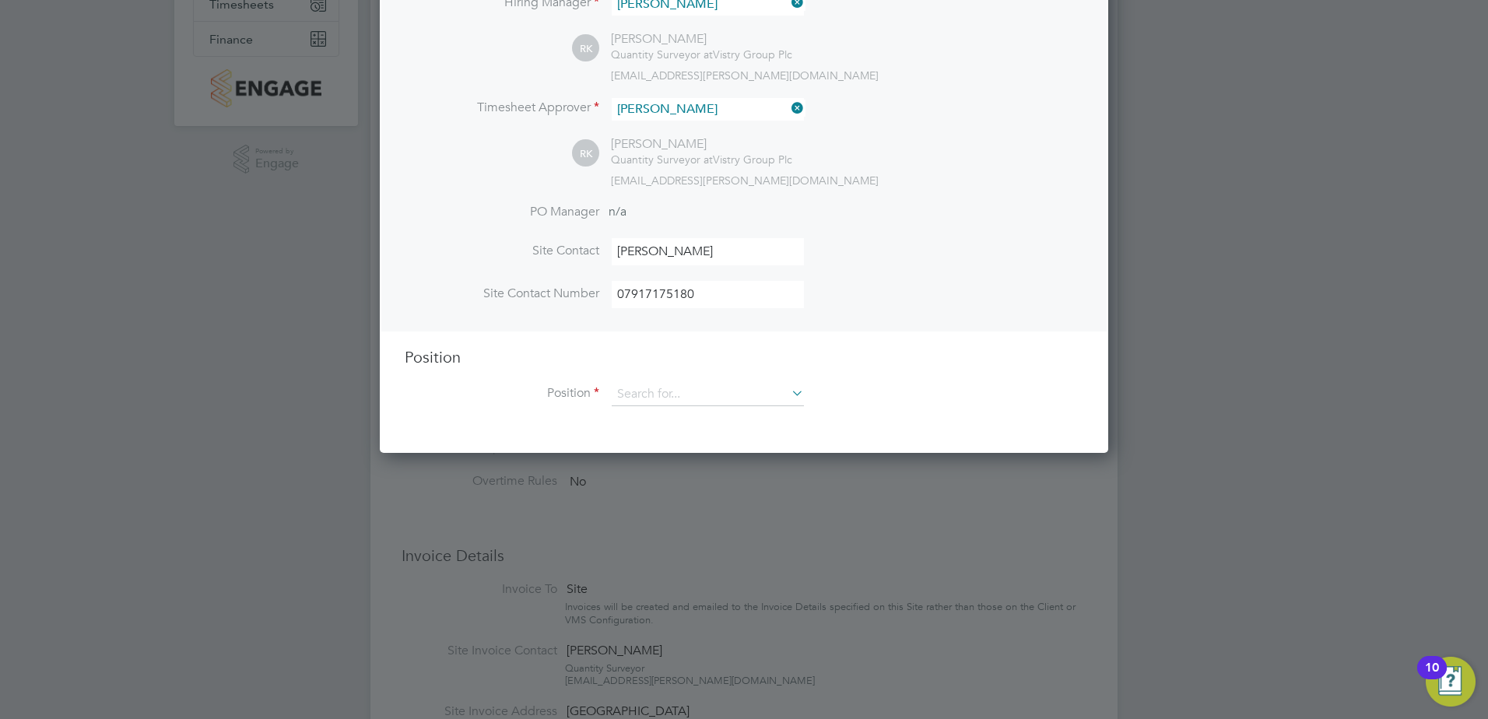
click at [866, 342] on ng-template "Hiring Manager Roisin Kelly RK Roisin Kelly Quantity Surveyor at Vistry Group P…" at bounding box center [744, 196] width 679 height 452
click at [688, 403] on input at bounding box center [708, 394] width 192 height 23
click at [742, 540] on li "Appointed Person (Zone 5)" at bounding box center [708, 545] width 194 height 21
type input "Appointed Person (Zone 5)"
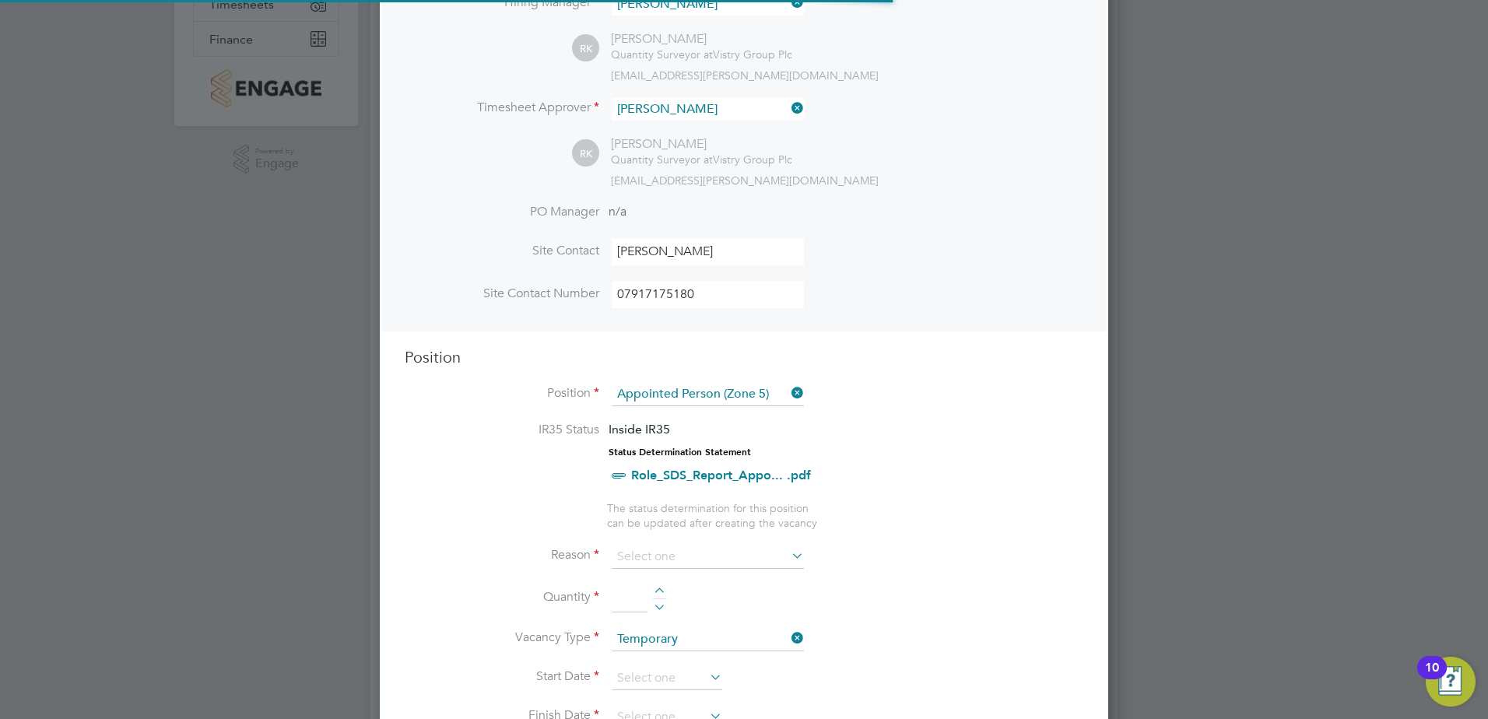
scroll to position [46, 82]
click at [665, 556] on input at bounding box center [708, 557] width 192 height 23
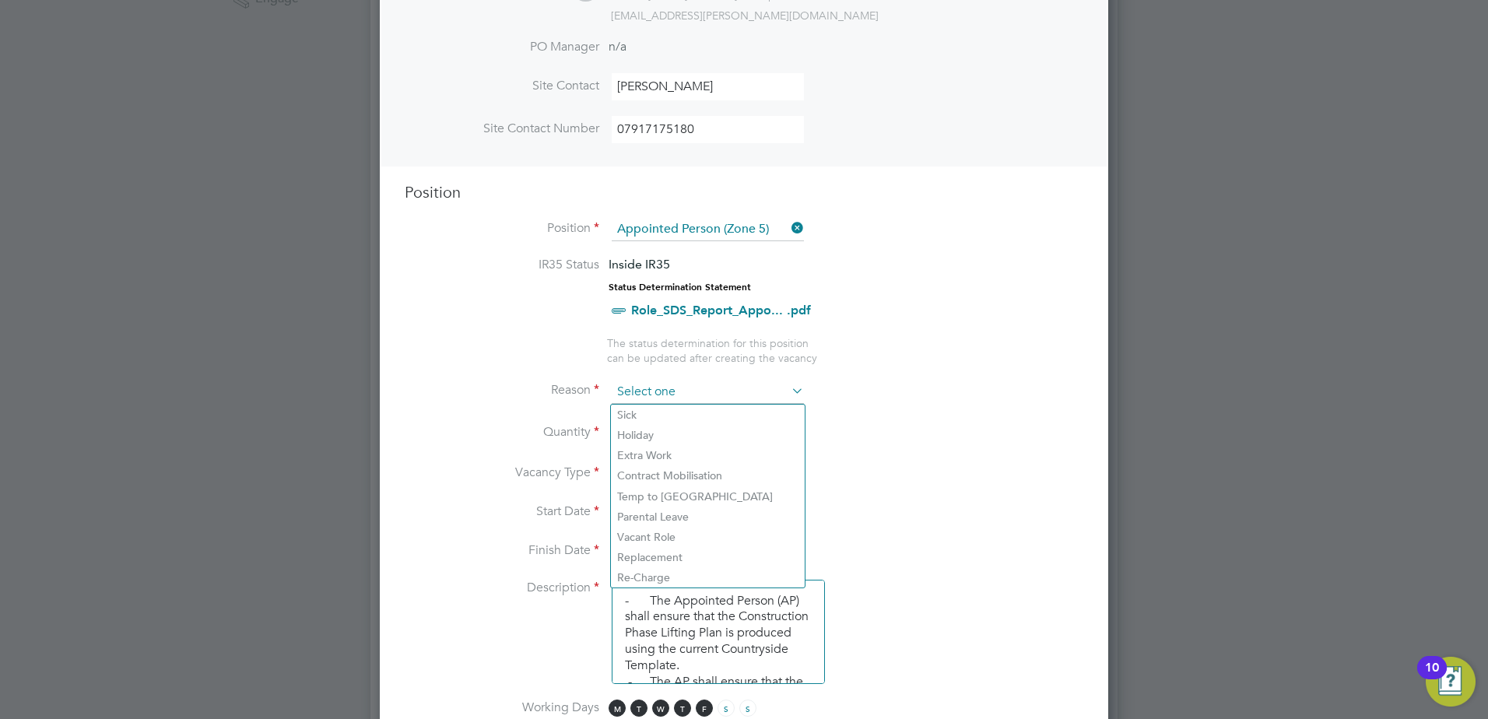
scroll to position [486, 0]
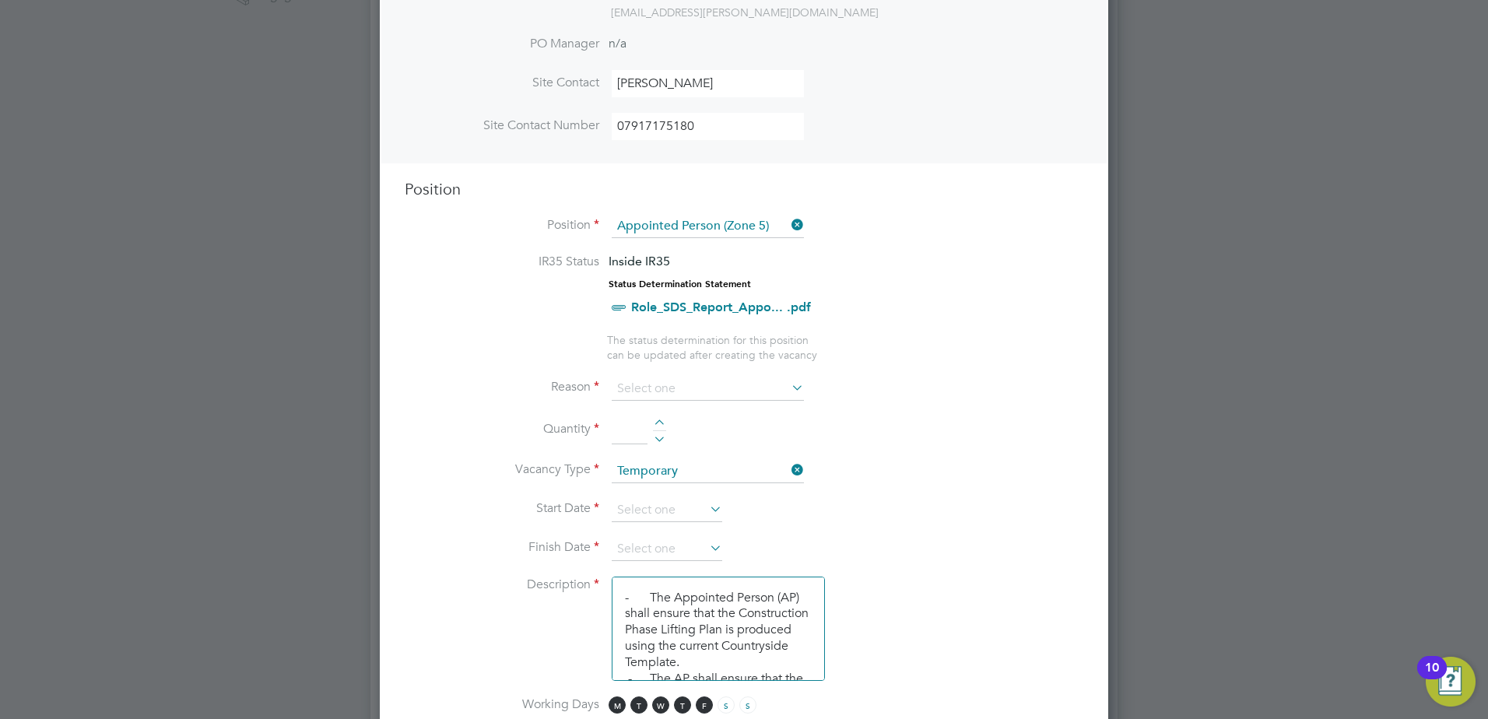
click at [736, 526] on li "Vacant Role" at bounding box center [708, 534] width 194 height 20
type input "Vacant Role"
click at [655, 423] on div at bounding box center [659, 424] width 13 height 11
type input "1"
click at [669, 511] on input at bounding box center [667, 510] width 111 height 23
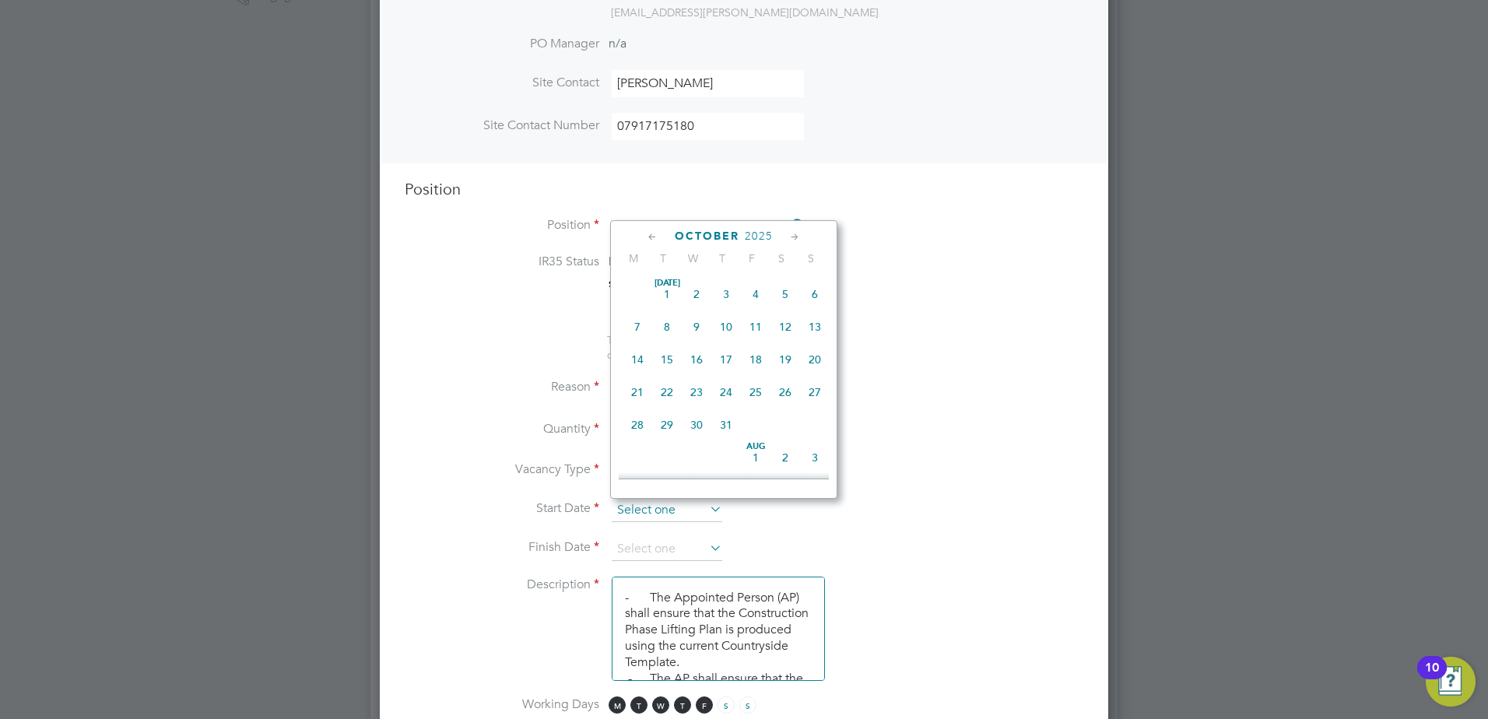
scroll to position [438, 0]
click at [693, 356] on span "Oct 1" at bounding box center [697, 348] width 30 height 30
type input "01 Oct 2025"
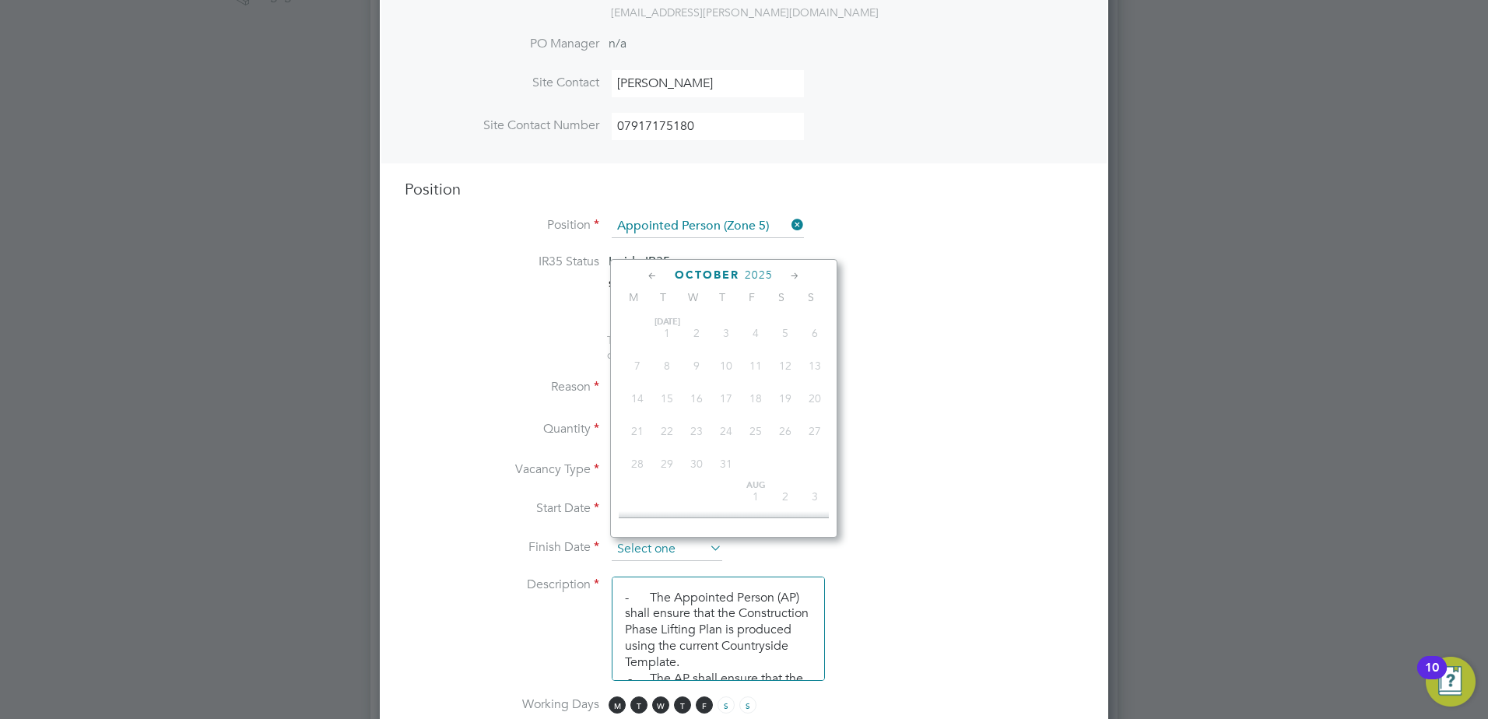
click at [688, 541] on input at bounding box center [667, 549] width 111 height 23
click at [760, 423] on span "17" at bounding box center [756, 410] width 30 height 30
type input "17 Oct 2025"
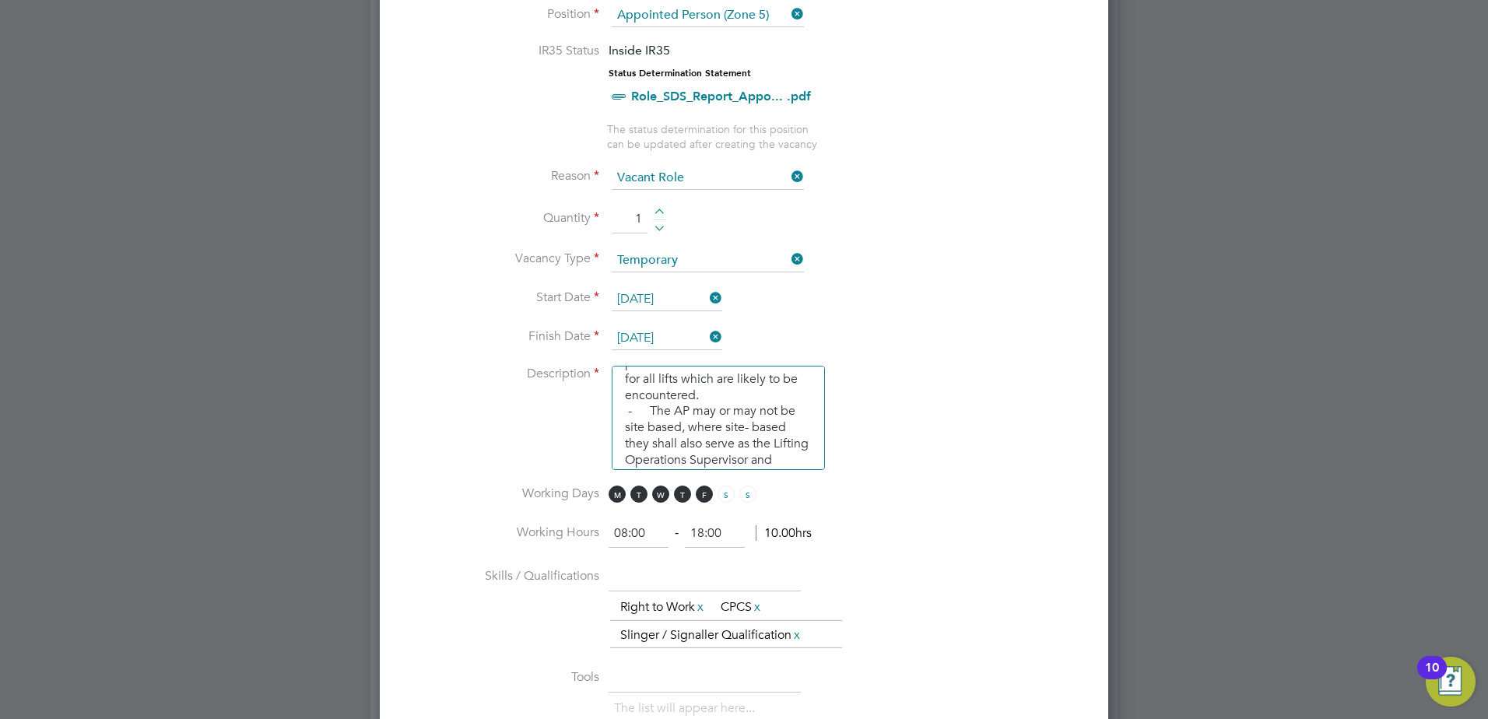
scroll to position [155, 0]
click at [700, 537] on input "18:00" at bounding box center [715, 534] width 60 height 28
click at [704, 536] on input "18:00" at bounding box center [715, 534] width 60 height 28
type input "16:00"
click at [870, 567] on li "Skills / Qualifications The list will appear here... Right to Work x CPCS x Sli…" at bounding box center [744, 613] width 679 height 101
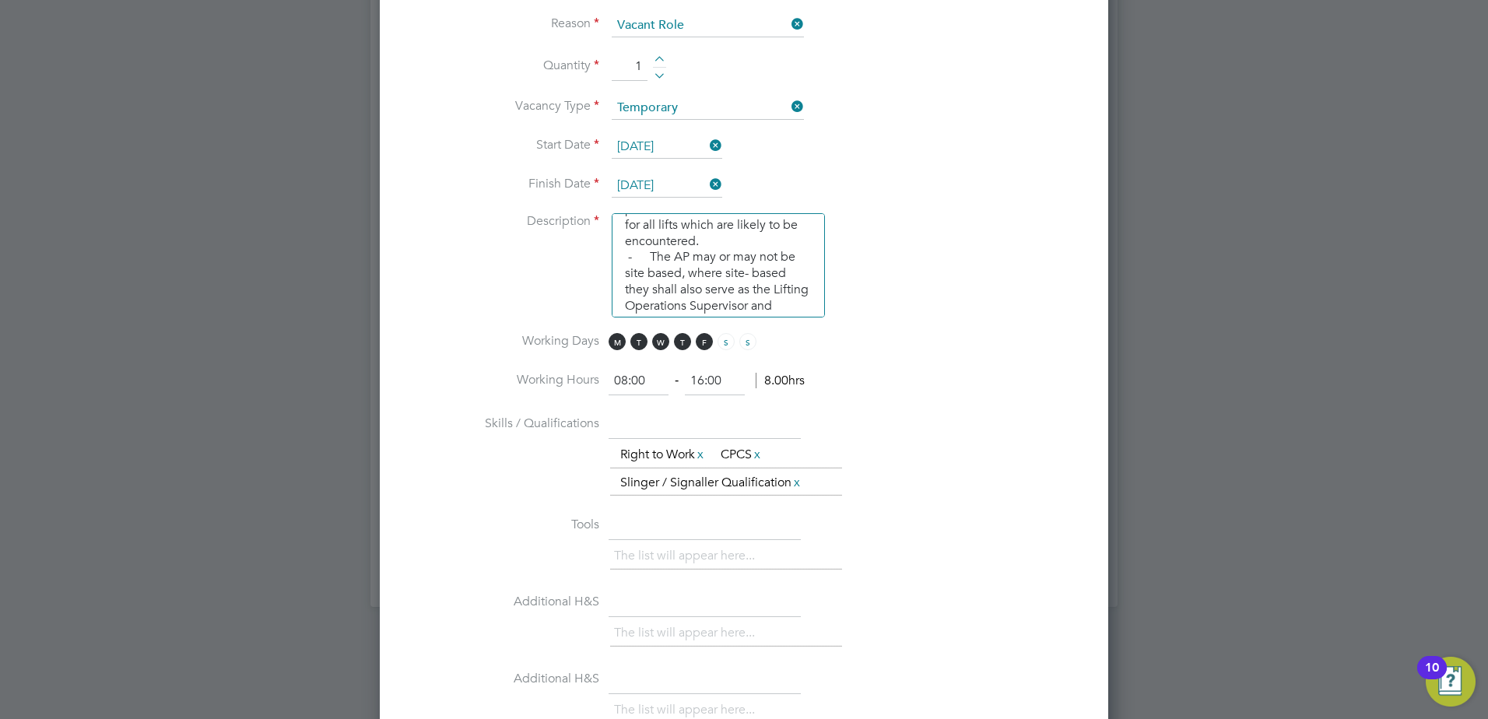
scroll to position [866, 0]
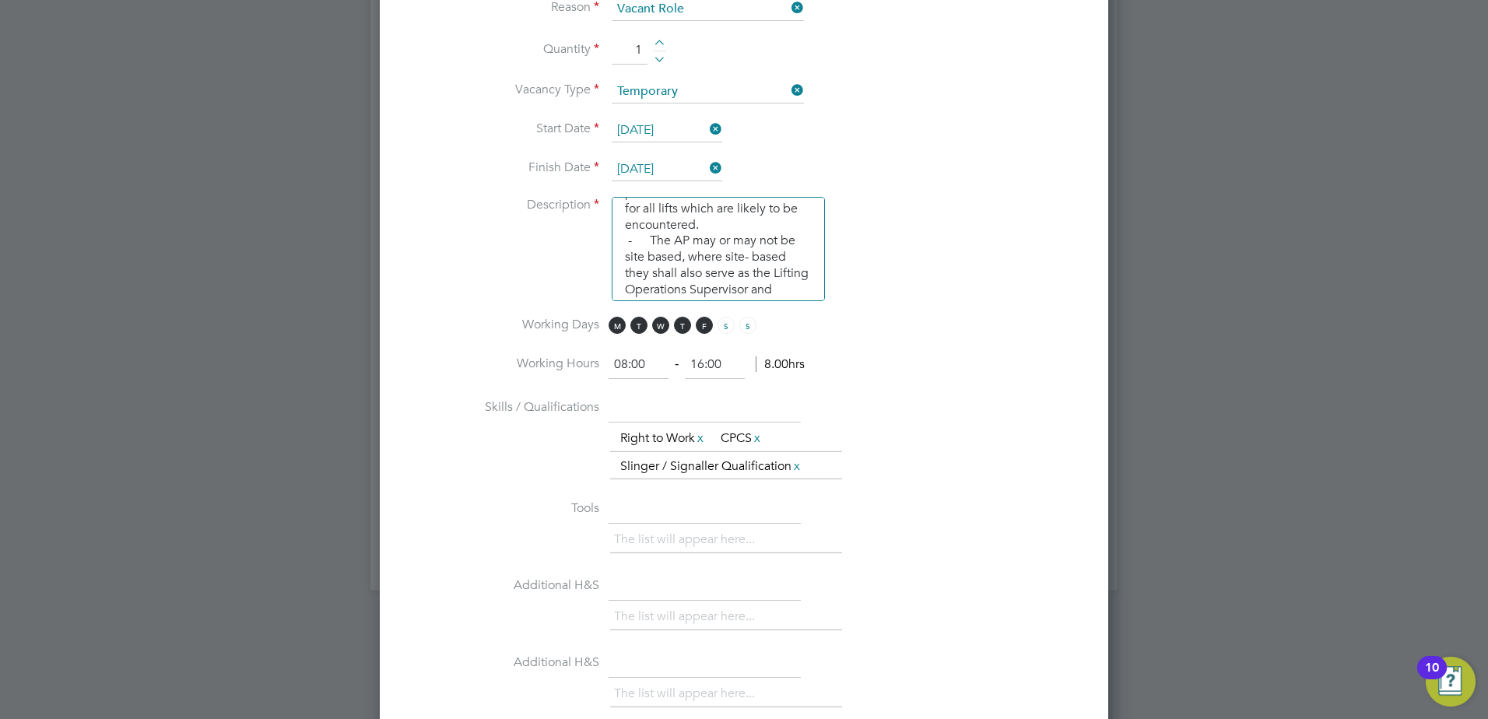
click at [913, 479] on div "The list will appear here... Right to Work x CPCS x Slinger / Signaller Qualifi…" at bounding box center [846, 453] width 473 height 56
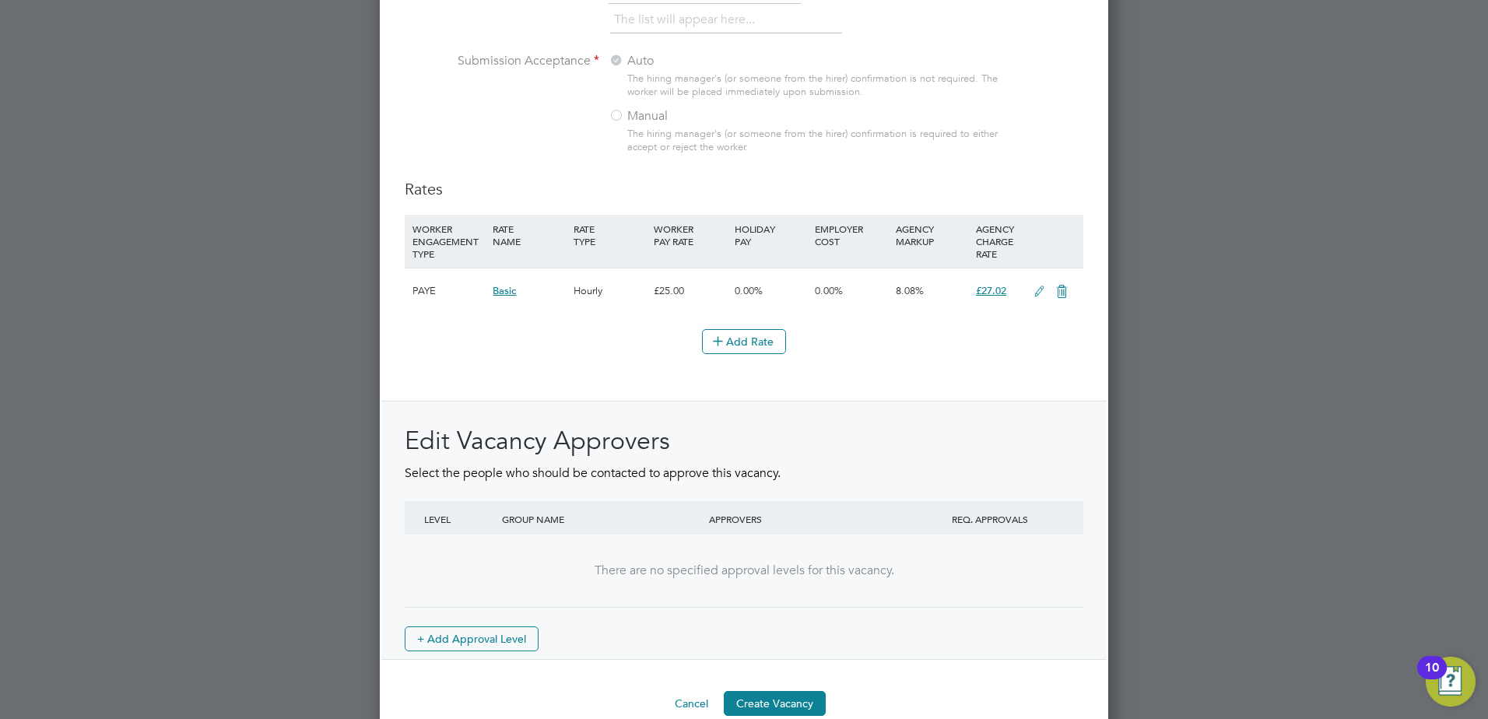
scroll to position [1569, 0]
